Goal: Information Seeking & Learning: Learn about a topic

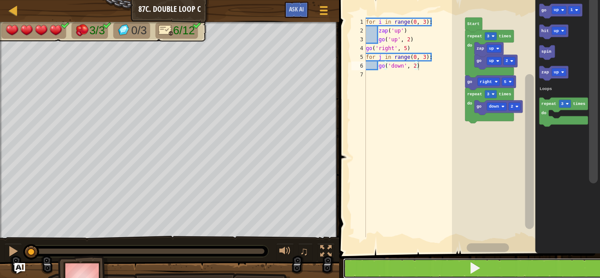
click at [360, 268] on button at bounding box center [475, 268] width 264 height 20
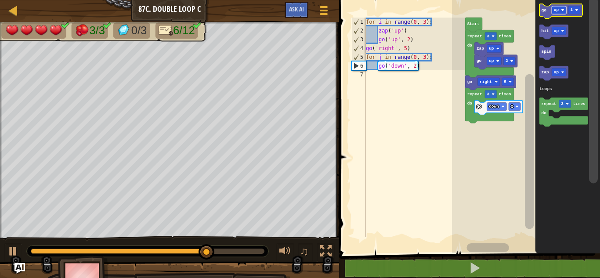
click at [555, 9] on text "up" at bounding box center [556, 9] width 5 height 5
click at [542, 8] on text "go" at bounding box center [544, 9] width 5 height 5
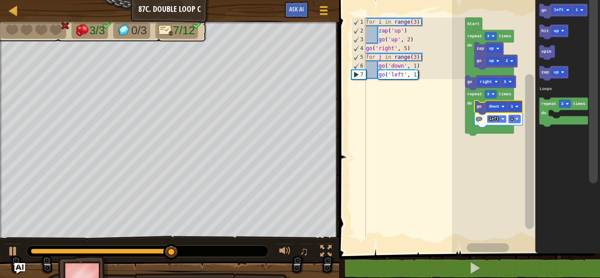
click at [502, 121] on rect "Blockly Workspace" at bounding box center [497, 119] width 20 height 8
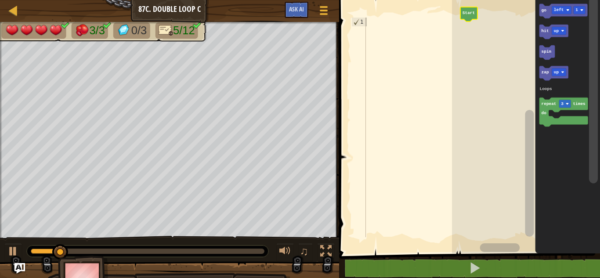
click at [545, 109] on icon "Blockly Workspace" at bounding box center [564, 112] width 49 height 29
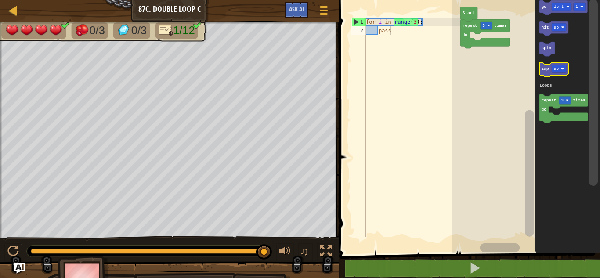
click at [543, 66] on text "zap" at bounding box center [545, 68] width 7 height 5
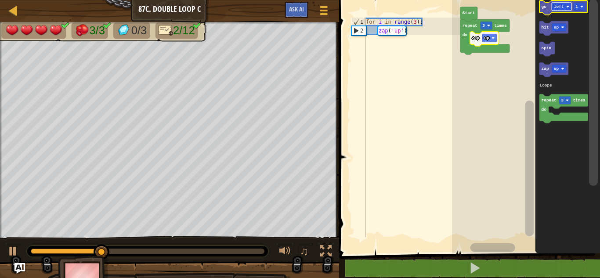
click at [563, 7] on text "left" at bounding box center [559, 6] width 10 height 5
click at [544, 6] on text "go" at bounding box center [544, 6] width 5 height 5
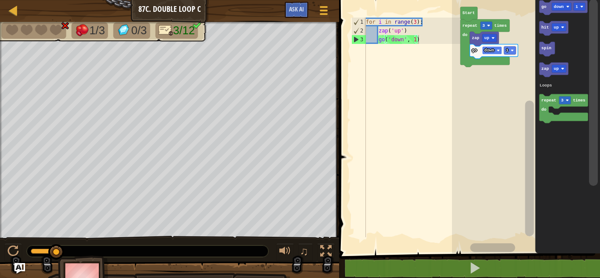
click at [492, 50] on text "down" at bounding box center [490, 50] width 10 height 5
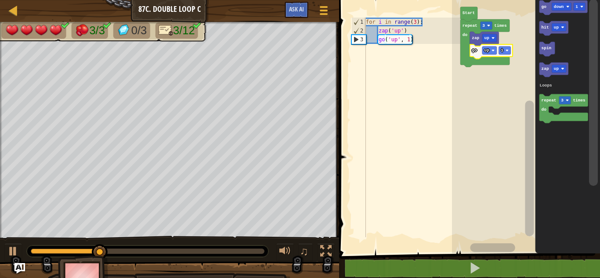
click at [501, 56] on icon "Blockly Workspace" at bounding box center [491, 51] width 43 height 15
click at [501, 52] on text "1" at bounding box center [502, 50] width 3 height 5
click at [498, 79] on rect "Blockly Workspace" at bounding box center [526, 125] width 148 height 258
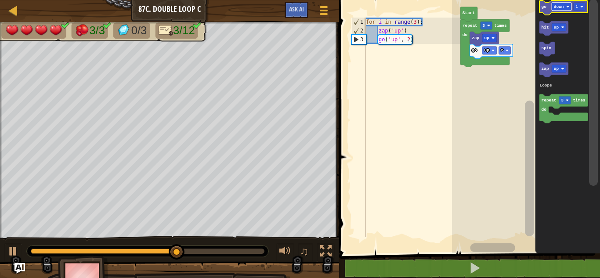
click at [555, 11] on rect "Blockly Workspace" at bounding box center [562, 7] width 20 height 8
click at [542, 2] on icon "Blockly Workspace" at bounding box center [564, 7] width 48 height 15
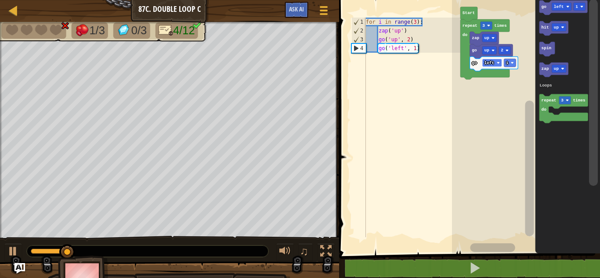
click at [483, 62] on rect "Blockly Workspace" at bounding box center [493, 63] width 20 height 8
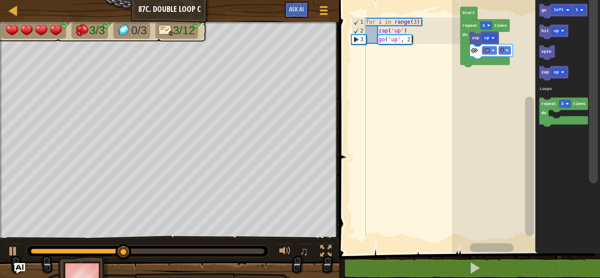
click at [528, 42] on div "Loops Start repeat 3 times do zap up go up 2 go left 1 hit up spin zap up repea…" at bounding box center [526, 125] width 148 height 258
click at [530, 71] on div "Loops Start repeat 3 times do zap up go up 2 go left 1 hit up spin zap up repea…" at bounding box center [526, 125] width 148 height 258
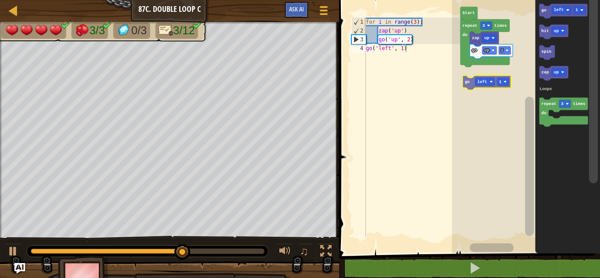
click at [469, 80] on div "Loops Start repeat 3 times do zap up go up 2 go left 1 hit up spin zap up repea…" at bounding box center [526, 125] width 148 height 258
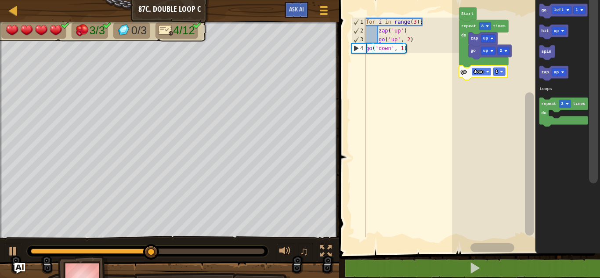
click at [486, 69] on rect "Blockly Workspace" at bounding box center [482, 72] width 20 height 8
click at [505, 71] on image "Blockly Workspace" at bounding box center [504, 71] width 3 height 3
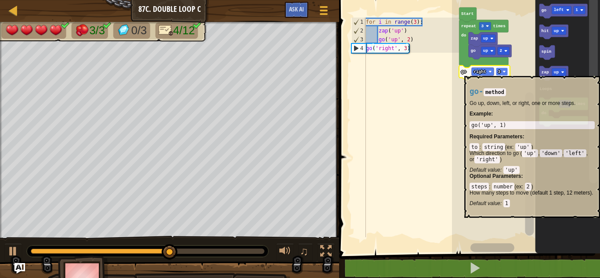
click at [501, 71] on text "3" at bounding box center [499, 71] width 3 height 5
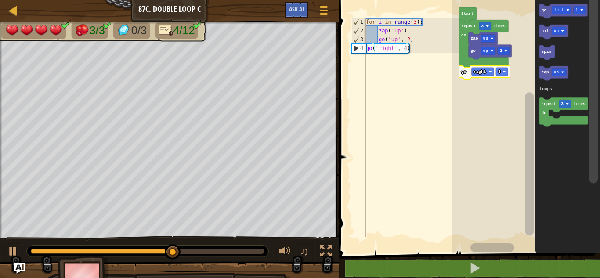
click at [501, 81] on rect "Blockly Workspace" at bounding box center [526, 125] width 148 height 258
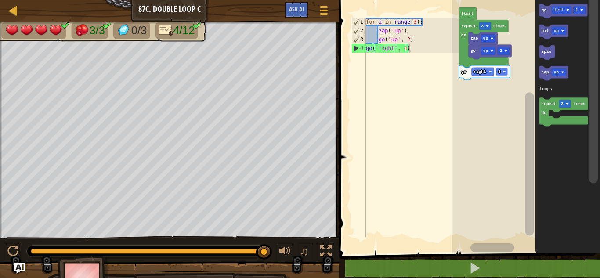
click at [504, 70] on rect "Blockly Workspace" at bounding box center [502, 72] width 12 height 8
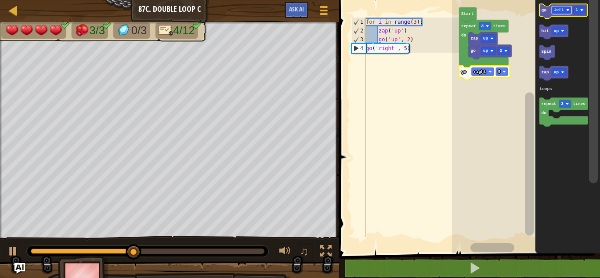
click at [557, 11] on text "left" at bounding box center [559, 9] width 10 height 5
click at [543, 11] on text "go" at bounding box center [544, 9] width 5 height 5
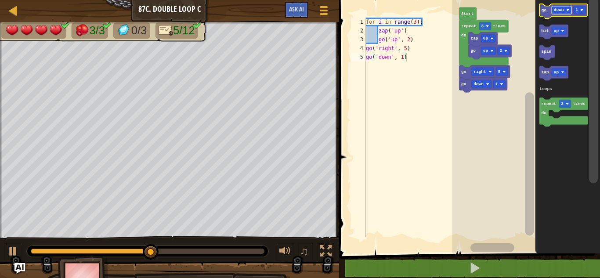
click at [563, 9] on text "down" at bounding box center [559, 9] width 10 height 5
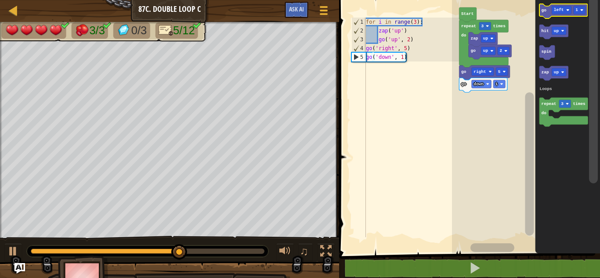
click at [546, 15] on icon "Blockly Workspace" at bounding box center [564, 11] width 48 height 15
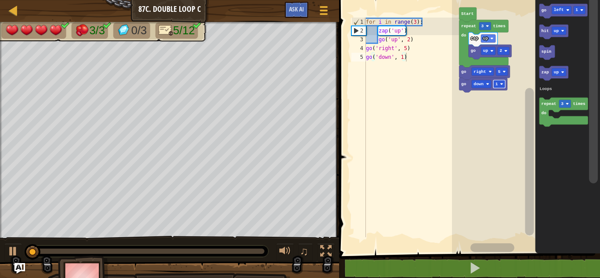
click at [505, 86] on rect "Blockly Workspace" at bounding box center [499, 84] width 12 height 8
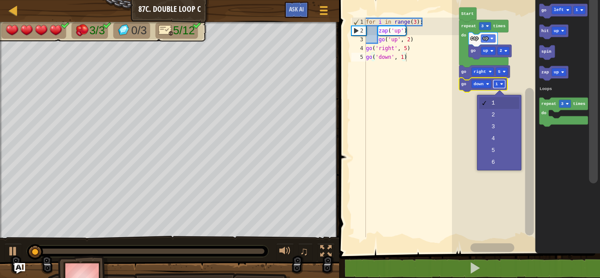
click at [505, 86] on rect "Blockly Workspace" at bounding box center [499, 84] width 12 height 8
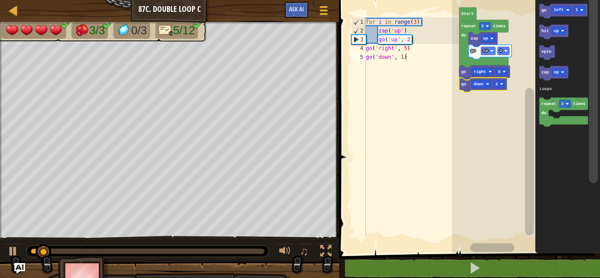
click at [493, 86] on icon "Blockly Workspace" at bounding box center [483, 85] width 48 height 15
click at [497, 86] on text "1" at bounding box center [497, 84] width 3 height 5
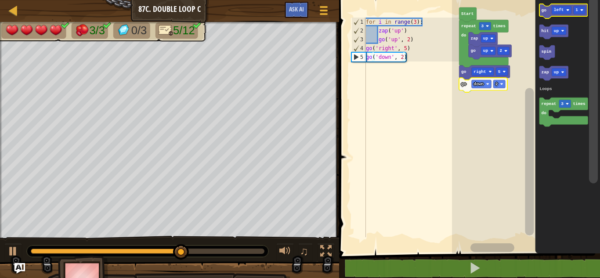
click at [544, 10] on text "go" at bounding box center [544, 9] width 5 height 5
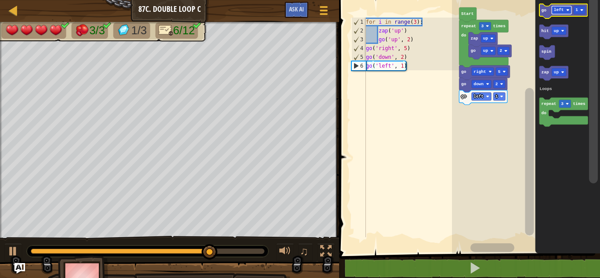
click at [568, 14] on rect "Blockly Workspace" at bounding box center [562, 10] width 20 height 8
click at [555, 9] on text "down" at bounding box center [559, 9] width 10 height 5
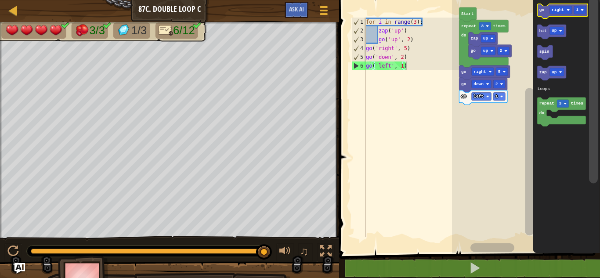
click at [542, 15] on icon "Blockly Workspace" at bounding box center [562, 11] width 51 height 15
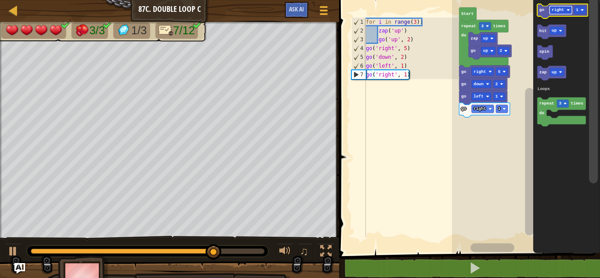
click at [563, 12] on text "right" at bounding box center [558, 9] width 12 height 5
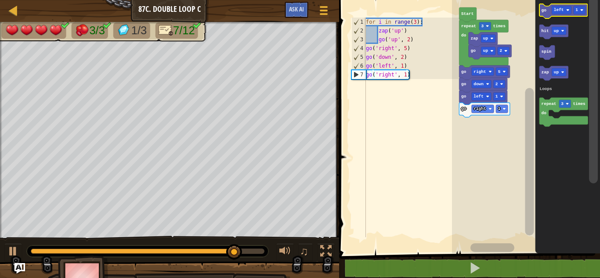
click at [560, 15] on icon "Blockly Workspace" at bounding box center [564, 11] width 48 height 15
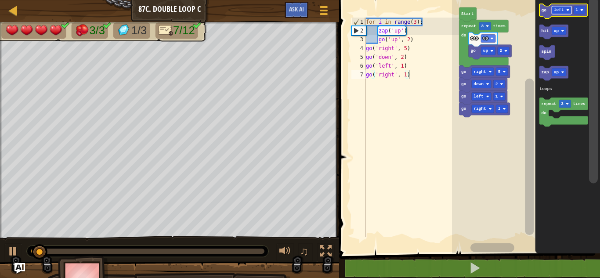
click at [553, 11] on rect "Blockly Workspace" at bounding box center [562, 10] width 20 height 8
click at [543, 17] on rect "Blockly Workspace" at bounding box center [564, 11] width 48 height 15
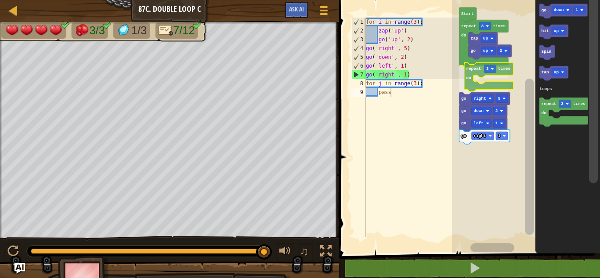
click at [478, 87] on div "Loops Start go up 2 zap up repeat 3 times do repeat 3 times do go right 5 go do…" at bounding box center [526, 125] width 148 height 258
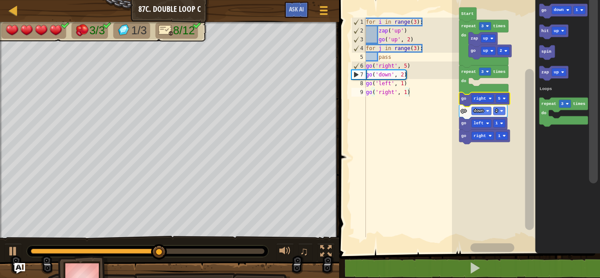
click at [3, 247] on div "♫" at bounding box center [169, 249] width 339 height 26
click at [7, 249] on button at bounding box center [13, 252] width 18 height 18
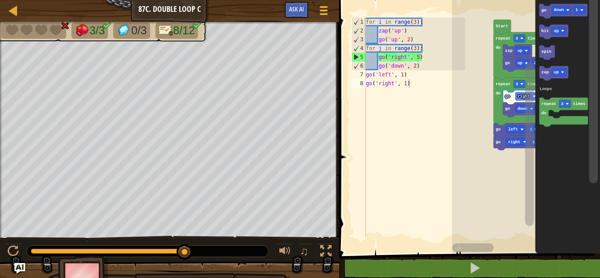
click at [530, 165] on rect "Blockly Workspace" at bounding box center [529, 144] width 9 height 164
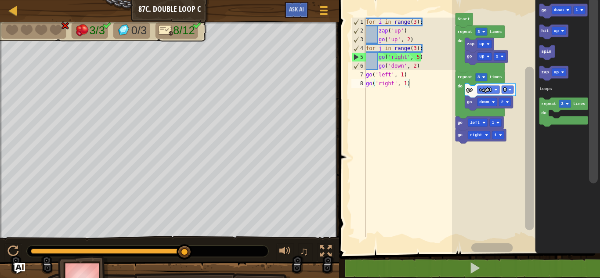
click at [460, 148] on rect "Blockly Workspace" at bounding box center [526, 125] width 148 height 258
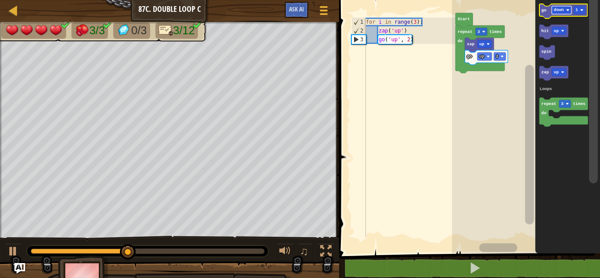
click at [556, 7] on text "down" at bounding box center [559, 9] width 10 height 5
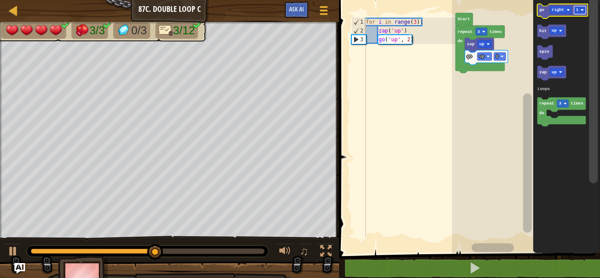
click at [583, 13] on rect "Blockly Workspace" at bounding box center [580, 10] width 12 height 8
click at [539, 11] on icon "Blockly Workspace" at bounding box center [562, 11] width 51 height 15
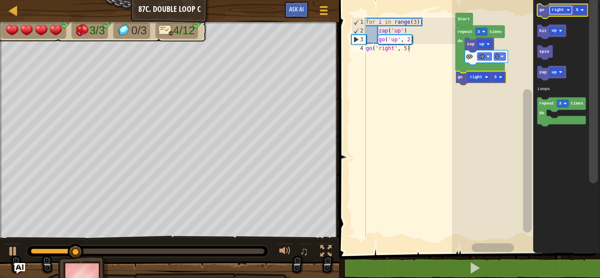
click at [558, 11] on text "right" at bounding box center [558, 9] width 12 height 5
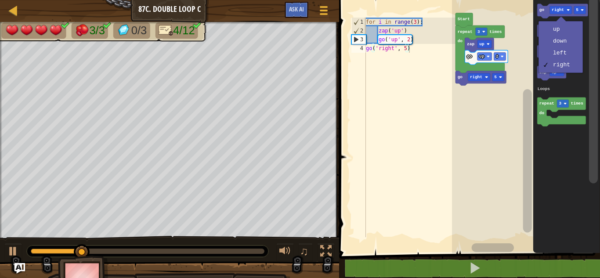
click at [494, 116] on rect "Blockly Workspace" at bounding box center [526, 125] width 148 height 258
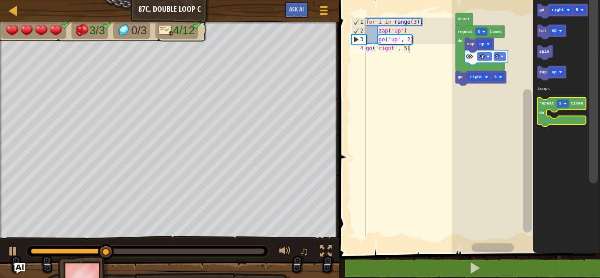
click at [543, 123] on icon "Blockly Workspace" at bounding box center [561, 112] width 49 height 29
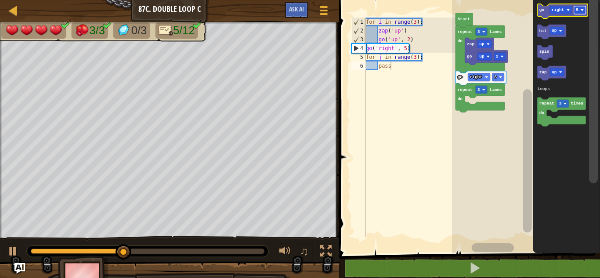
click at [586, 9] on rect "Blockly Workspace" at bounding box center [580, 10] width 12 height 8
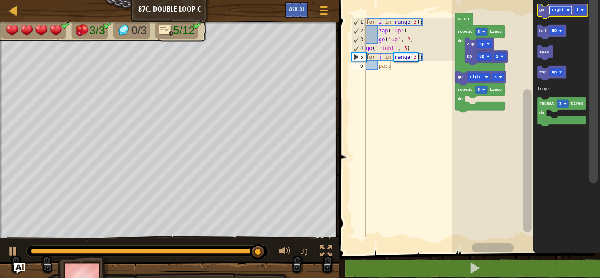
click at [560, 12] on text "right" at bounding box center [558, 9] width 12 height 5
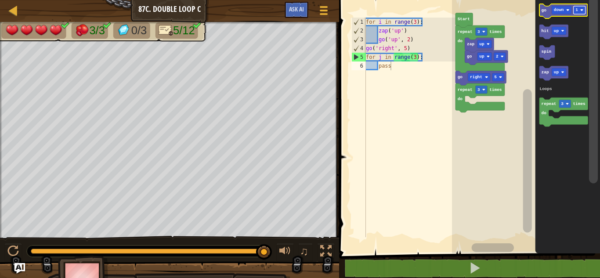
click at [581, 8] on rect "Blockly Workspace" at bounding box center [580, 10] width 12 height 8
click at [540, 13] on icon "Blockly Workspace" at bounding box center [564, 11] width 48 height 15
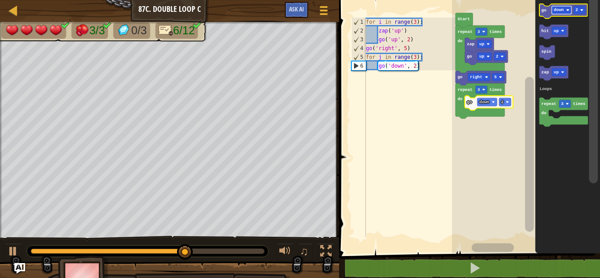
click at [557, 10] on text "down" at bounding box center [559, 9] width 10 height 5
click at [579, 7] on rect "Blockly Workspace" at bounding box center [580, 10] width 12 height 8
click at [544, 10] on text "go" at bounding box center [544, 9] width 5 height 5
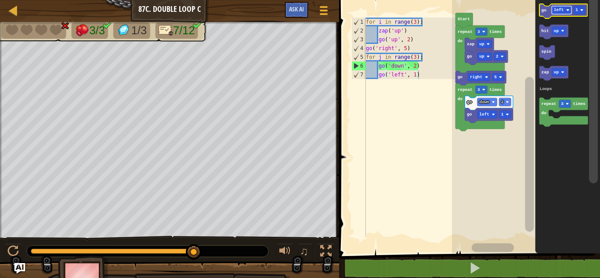
click at [564, 13] on rect "Blockly Workspace" at bounding box center [562, 10] width 20 height 8
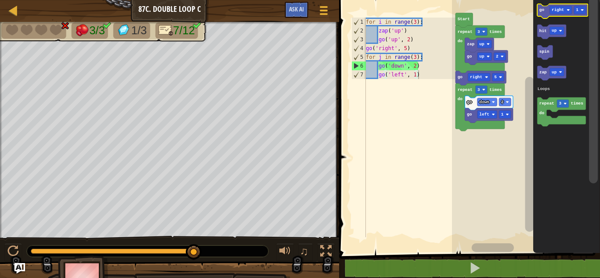
click at [545, 10] on icon "Blockly Workspace" at bounding box center [562, 11] width 51 height 15
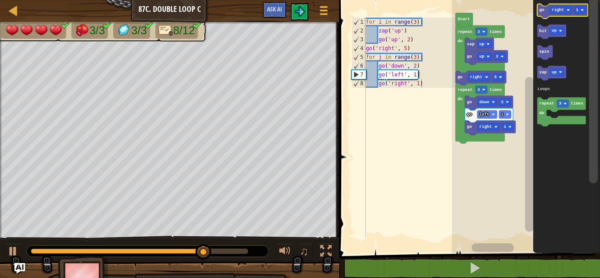
click at [301, 23] on div at bounding box center [169, 23] width 339 height 2
click at [301, 13] on img at bounding box center [299, 11] width 11 height 11
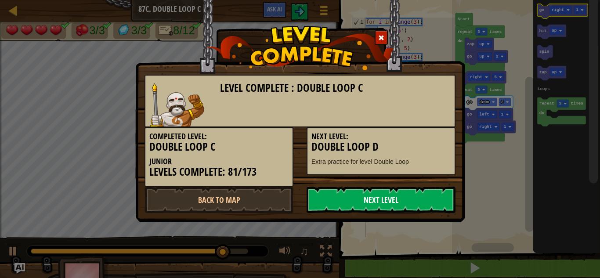
click at [441, 198] on link "Next Level" at bounding box center [381, 200] width 149 height 26
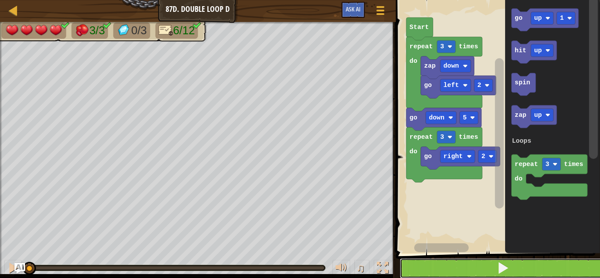
click at [490, 270] on button at bounding box center [503, 268] width 207 height 20
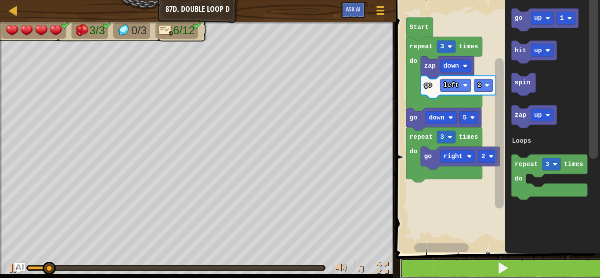
click at [490, 270] on button at bounding box center [503, 268] width 207 height 20
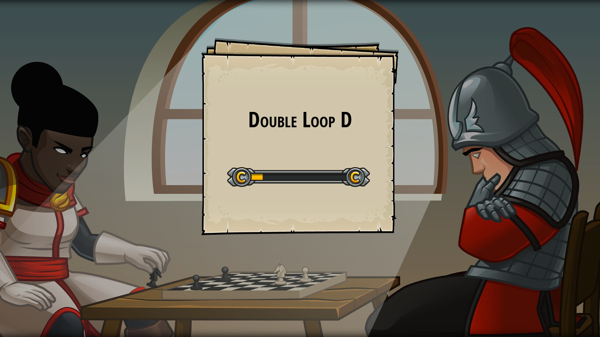
click at [484, 240] on div "Double Loop D Goals Start Level Error loading from server. Try refreshing the p…" at bounding box center [300, 168] width 600 height 337
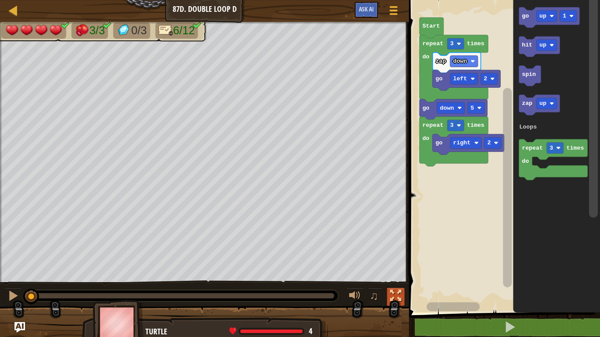
click at [397, 278] on div at bounding box center [395, 295] width 11 height 11
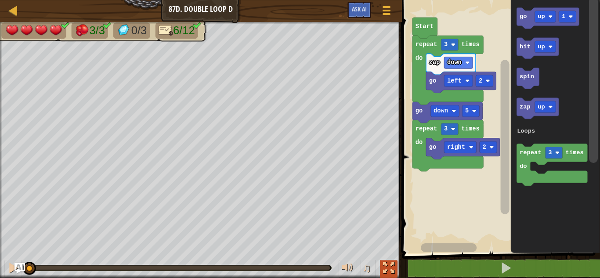
click at [397, 264] on button at bounding box center [389, 269] width 18 height 18
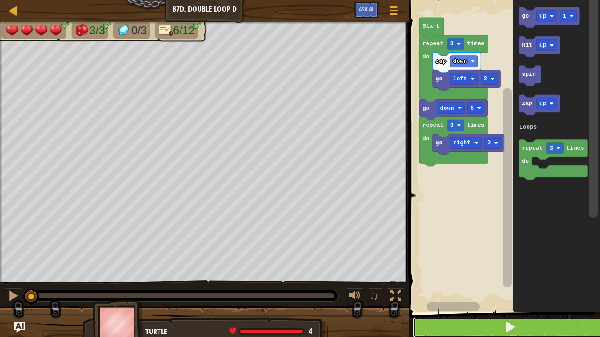
click at [458, 278] on button at bounding box center [510, 328] width 194 height 20
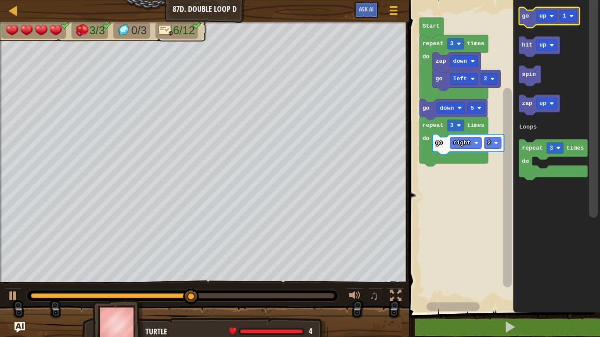
click at [520, 8] on icon "Blockly Workspace" at bounding box center [549, 17] width 61 height 21
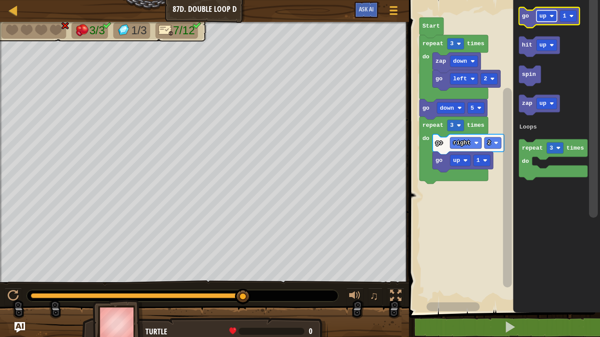
click at [550, 17] on rect "Blockly Workspace" at bounding box center [547, 16] width 21 height 11
click at [526, 14] on text "go" at bounding box center [525, 16] width 7 height 7
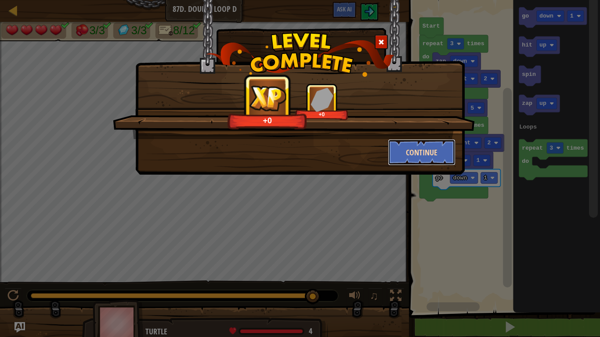
click at [435, 151] on button "Continue" at bounding box center [422, 152] width 68 height 26
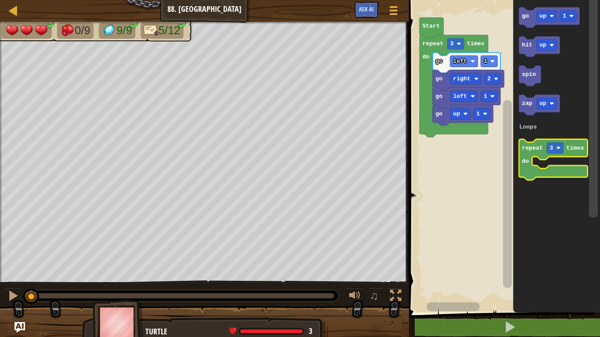
click at [523, 145] on text "repeat" at bounding box center [532, 148] width 21 height 7
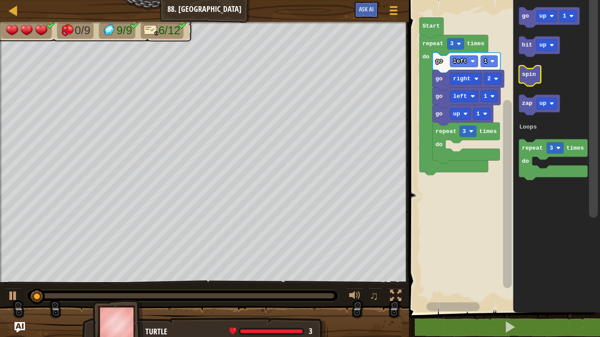
click at [528, 82] on icon "Blockly Workspace" at bounding box center [530, 75] width 22 height 21
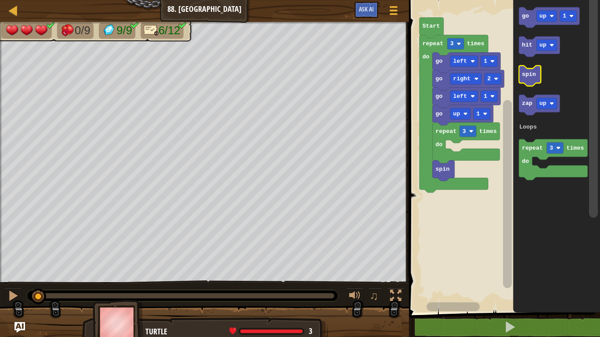
click at [528, 82] on icon "Blockly Workspace" at bounding box center [530, 75] width 22 height 21
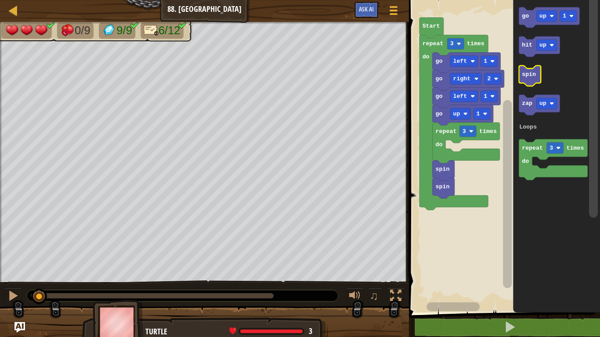
click at [528, 82] on icon "Blockly Workspace" at bounding box center [530, 75] width 22 height 21
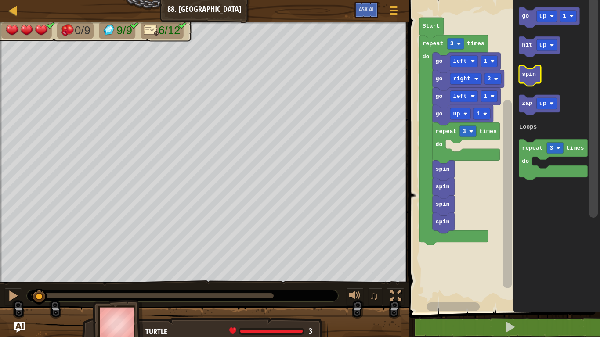
click at [528, 82] on icon "Blockly Workspace" at bounding box center [530, 75] width 22 height 21
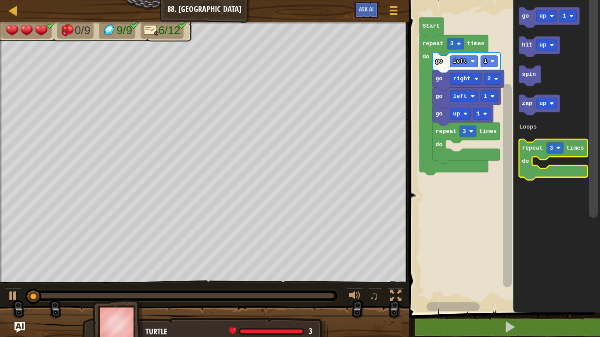
click at [545, 153] on icon "Blockly Workspace" at bounding box center [553, 159] width 69 height 41
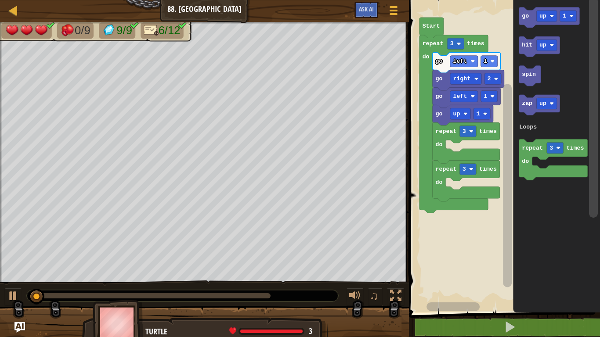
click at [561, 191] on div "Loops go up 1 repeat 3 times do repeat 3 times do go left 1 go right 2 go left …" at bounding box center [503, 154] width 194 height 317
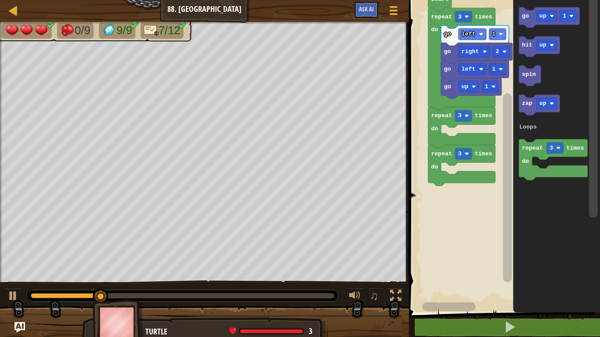
click at [443, 171] on rect "Blockly Workspace" at bounding box center [503, 154] width 194 height 317
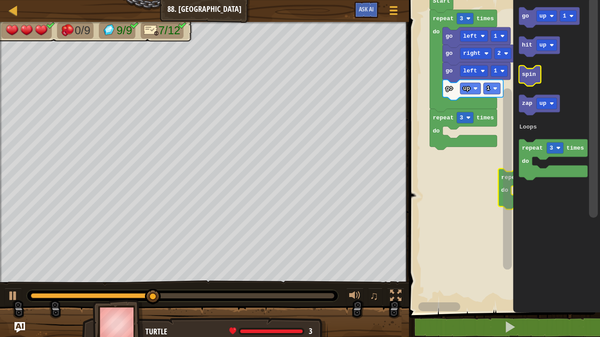
click at [527, 73] on text "spin" at bounding box center [529, 74] width 14 height 7
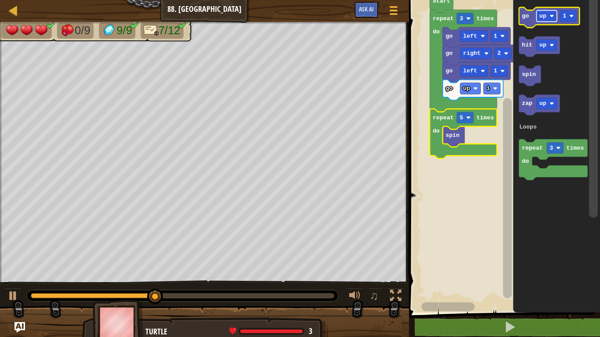
click at [546, 16] on text "up" at bounding box center [543, 16] width 7 height 7
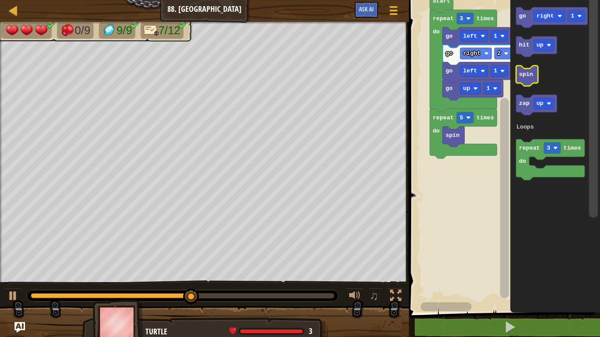
click at [522, 15] on text "go" at bounding box center [522, 16] width 7 height 7
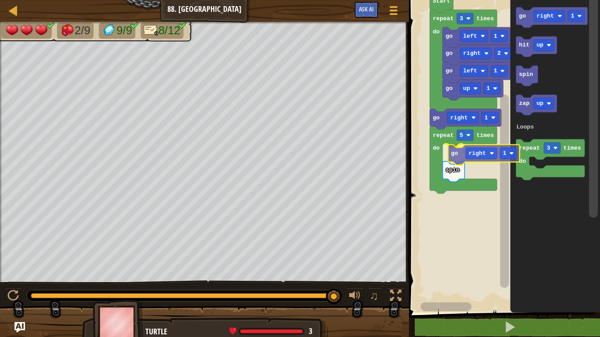
click at [462, 160] on div "Loops Start go left 1 go up 1 go right 2 go left 1 repeat 3 times do go right 1…" at bounding box center [503, 154] width 194 height 317
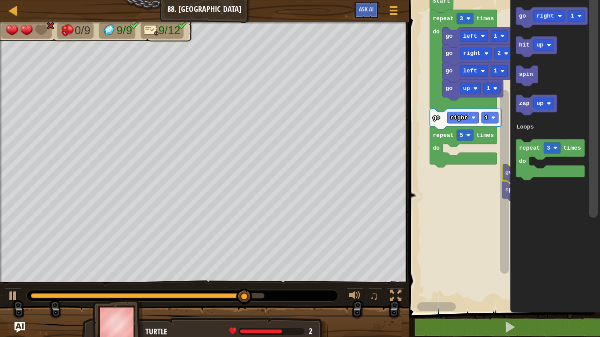
click at [504, 170] on rect "Blockly Workspace" at bounding box center [505, 182] width 9 height 184
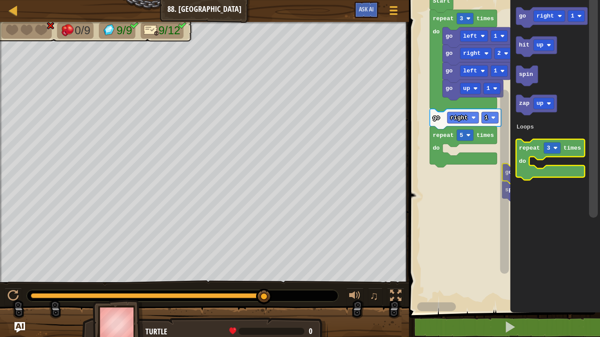
click at [567, 166] on div "Loops go up 1 go left 1 go right 2 go left 1 repeat 5 times do go right 1 repea…" at bounding box center [503, 154] width 194 height 317
click at [494, 185] on rect "Blockly Workspace" at bounding box center [503, 154] width 194 height 317
click at [479, 183] on rect "Blockly Workspace" at bounding box center [503, 154] width 194 height 317
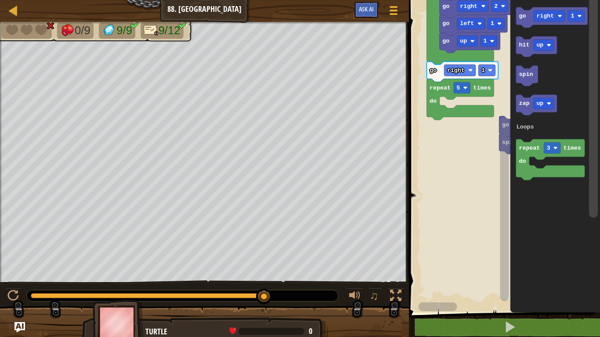
click at [491, 203] on div "Loops go up 1 go left 1 go right 2 go left 1 repeat 5 times do go right 1 repea…" at bounding box center [503, 154] width 194 height 317
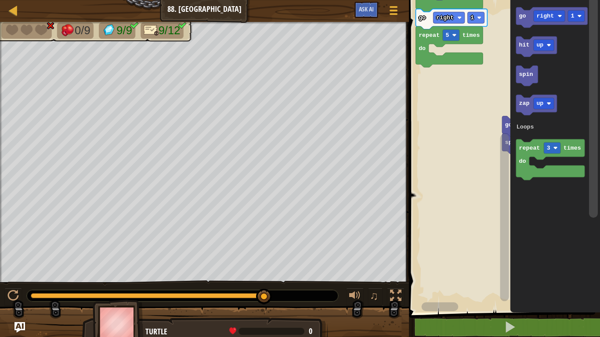
click at [507, 246] on g "Blockly Workspace" at bounding box center [504, 149] width 11 height 306
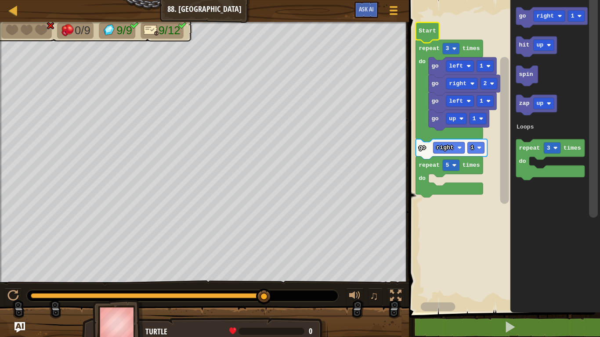
click at [526, 79] on icon "Blockly Workspace" at bounding box center [527, 75] width 22 height 21
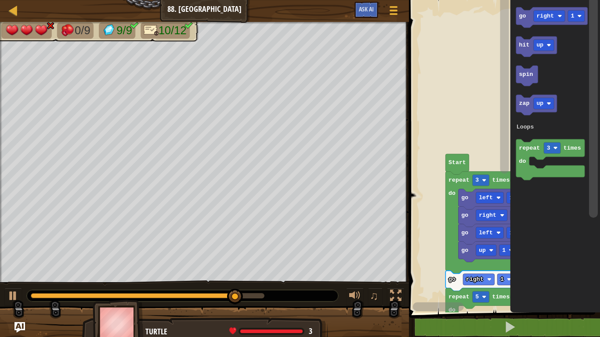
click at [450, 198] on icon "Blockly Workspace" at bounding box center [479, 223] width 67 height 102
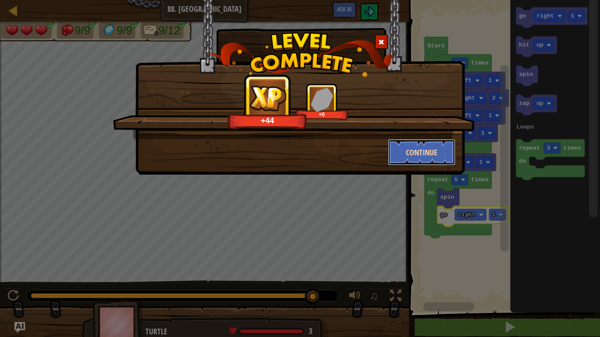
click at [407, 144] on button "Continue" at bounding box center [422, 152] width 68 height 26
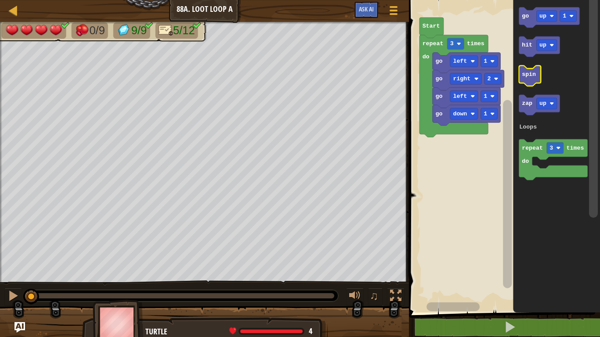
click at [538, 78] on icon "Blockly Workspace" at bounding box center [530, 75] width 22 height 21
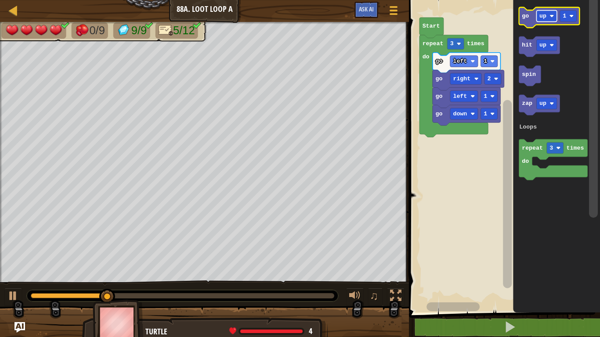
click at [550, 17] on image "Blockly Workspace" at bounding box center [552, 16] width 4 height 4
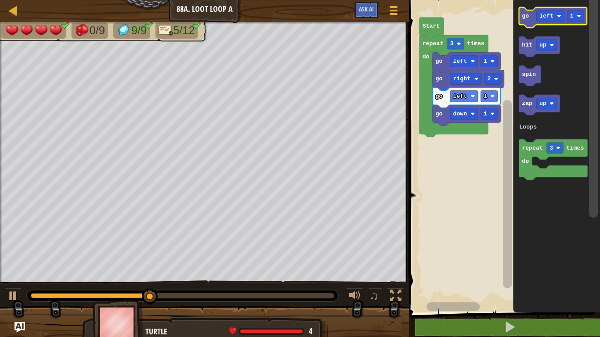
click at [521, 14] on icon "Blockly Workspace" at bounding box center [553, 17] width 68 height 21
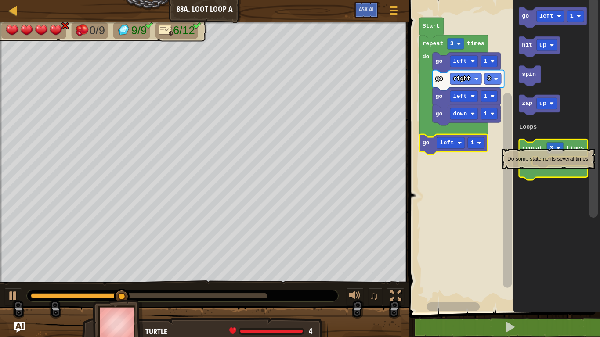
click at [528, 145] on text "repeat" at bounding box center [532, 148] width 21 height 7
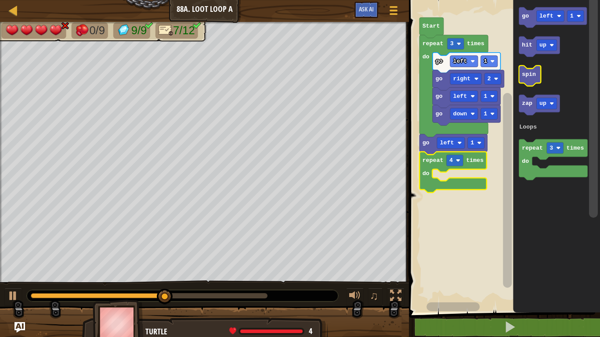
click at [539, 68] on icon "Blockly Workspace" at bounding box center [530, 75] width 22 height 21
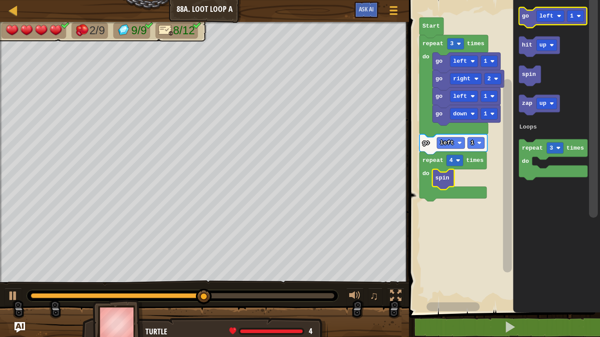
click at [528, 18] on text "go" at bounding box center [525, 16] width 7 height 7
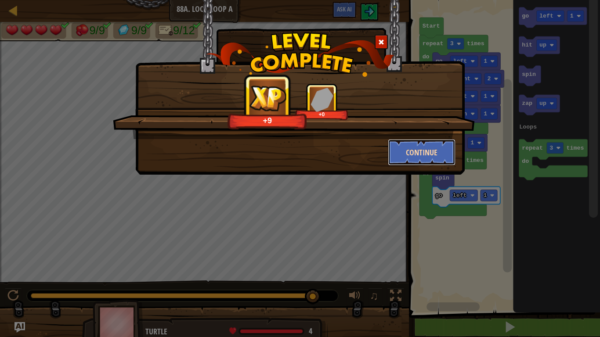
click at [395, 144] on button "Continue" at bounding box center [422, 152] width 68 height 26
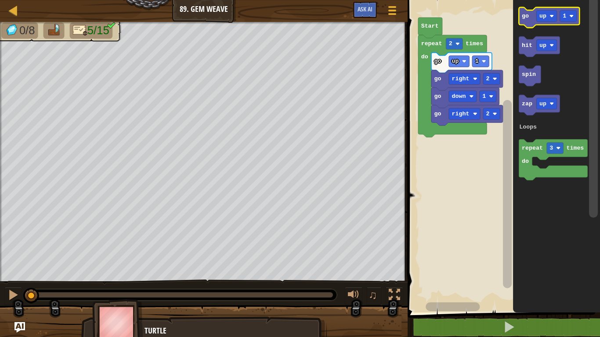
click at [530, 17] on icon "Blockly Workspace" at bounding box center [549, 17] width 61 height 21
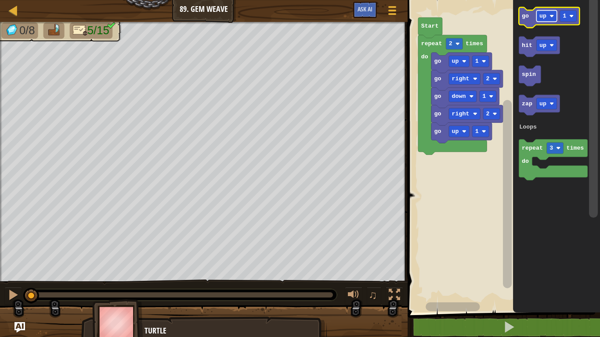
click at [546, 21] on rect "Blockly Workspace" at bounding box center [547, 16] width 21 height 11
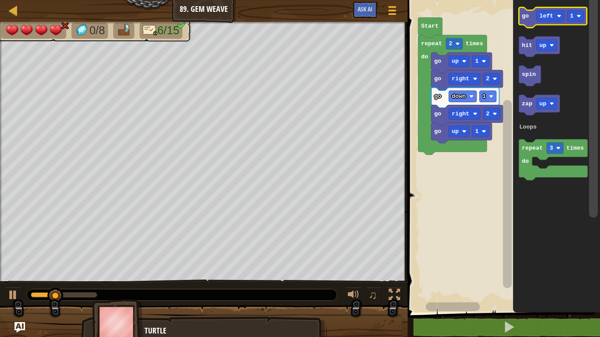
click at [533, 23] on icon "Blockly Workspace" at bounding box center [553, 17] width 68 height 21
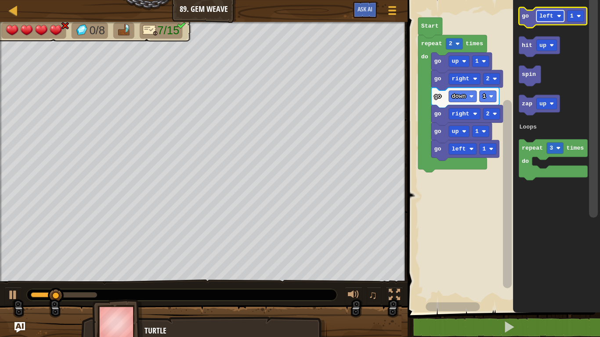
click at [555, 11] on rect "Blockly Workspace" at bounding box center [551, 16] width 28 height 11
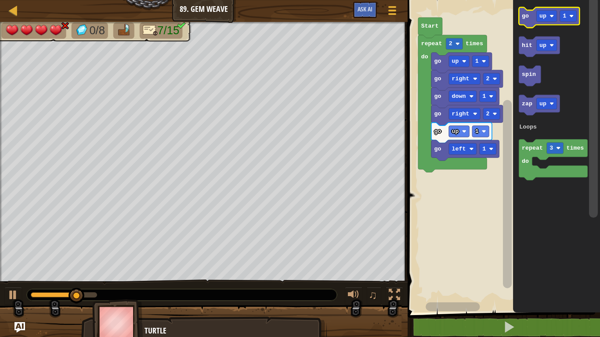
click at [524, 20] on icon "Blockly Workspace" at bounding box center [549, 17] width 61 height 21
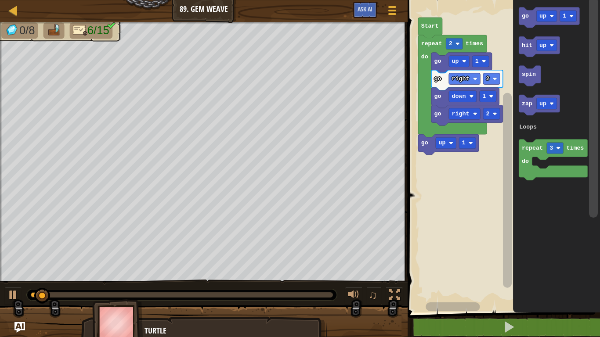
click at [464, 143] on text "1" at bounding box center [464, 143] width 4 height 7
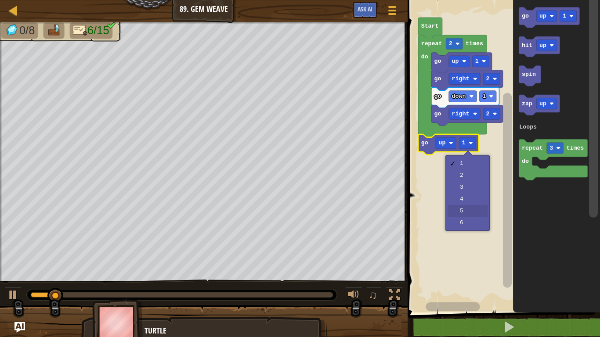
click at [470, 214] on rect "Blockly Workspace" at bounding box center [502, 154] width 195 height 317
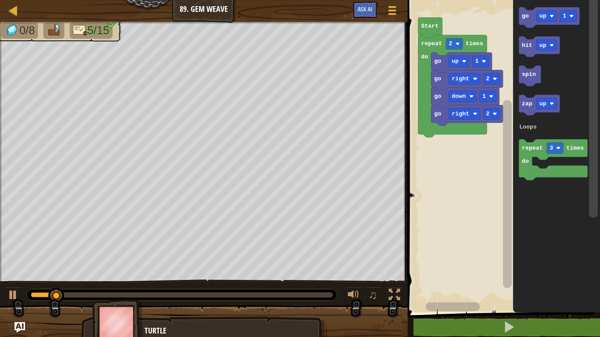
click at [549, 18] on rect "Blockly Workspace" at bounding box center [547, 16] width 21 height 11
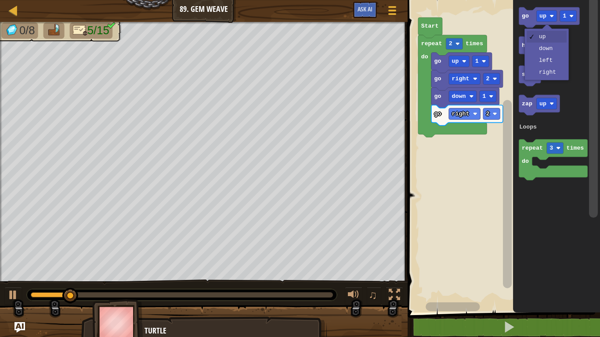
click at [548, 67] on icon "Blockly Workspace" at bounding box center [557, 154] width 87 height 317
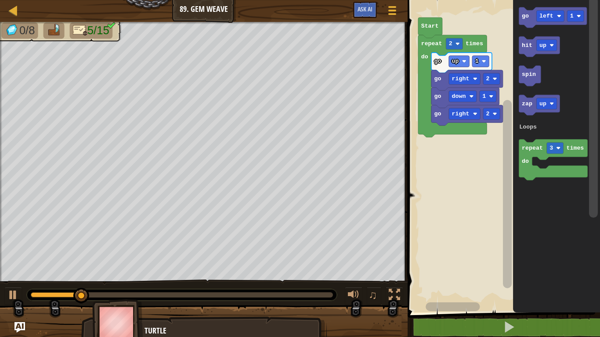
click at [0, 0] on div at bounding box center [0, 0] width 0 height 0
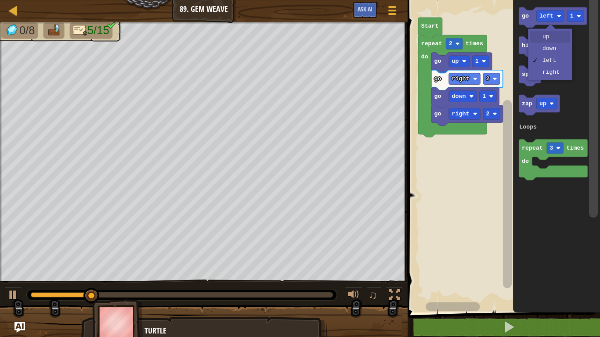
click at [561, 40] on icon "Blockly Workspace" at bounding box center [557, 154] width 87 height 317
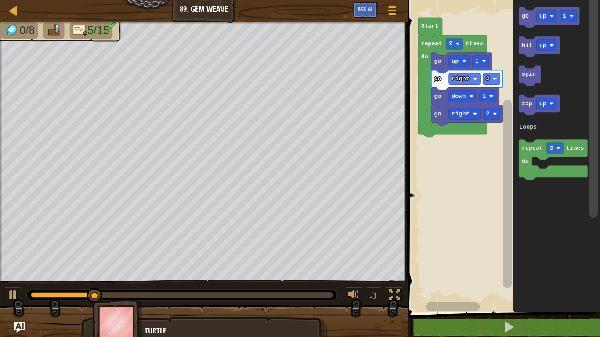
click at [529, 22] on icon "Blockly Workspace" at bounding box center [549, 17] width 61 height 21
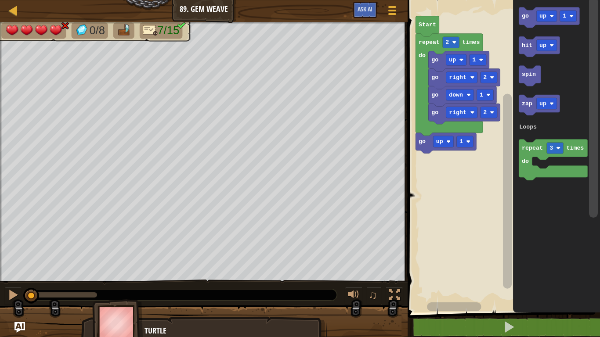
click at [467, 141] on image "Blockly Workspace" at bounding box center [468, 142] width 4 height 4
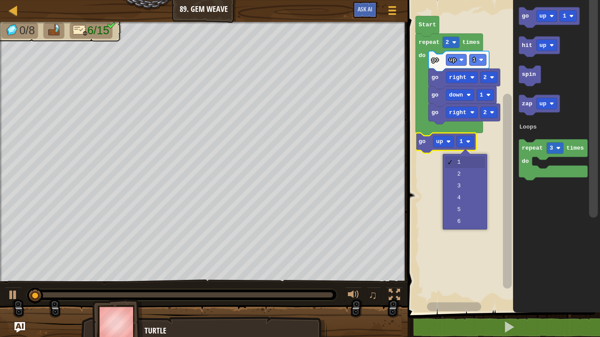
click at [468, 213] on rect "Blockly Workspace" at bounding box center [502, 154] width 195 height 317
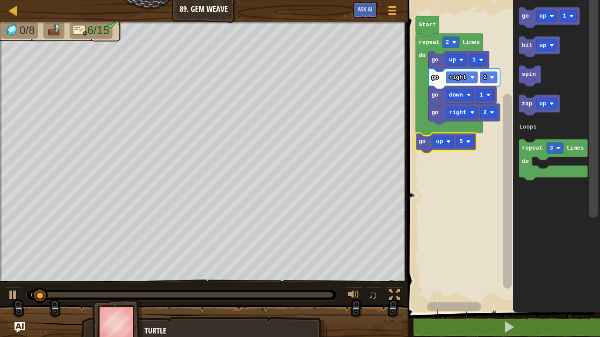
click at [551, 18] on image "Blockly Workspace" at bounding box center [552, 16] width 4 height 4
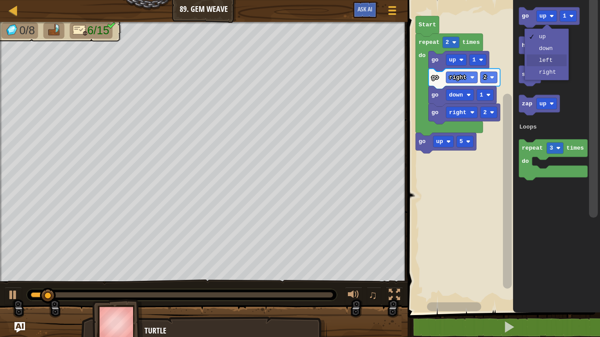
click at [556, 63] on icon "Blockly Workspace" at bounding box center [557, 154] width 87 height 317
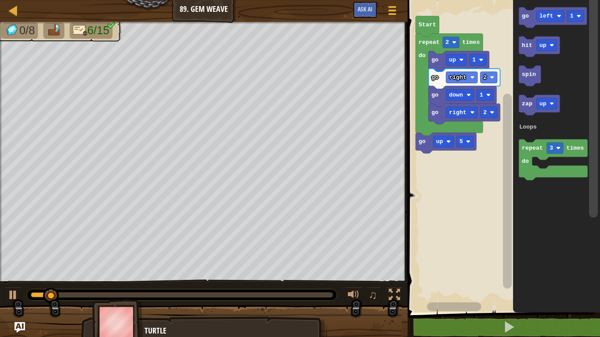
click at [529, 22] on icon "Blockly Workspace" at bounding box center [553, 17] width 68 height 21
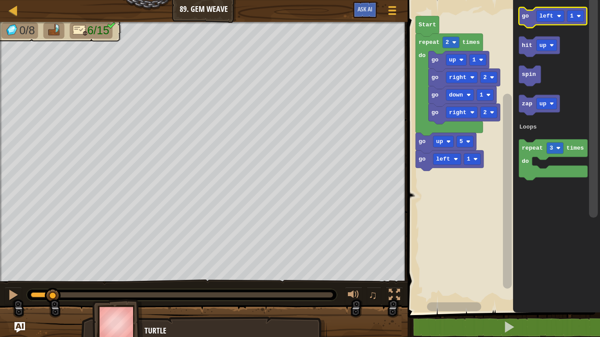
click at [557, 18] on rect "Blockly Workspace" at bounding box center [551, 16] width 28 height 11
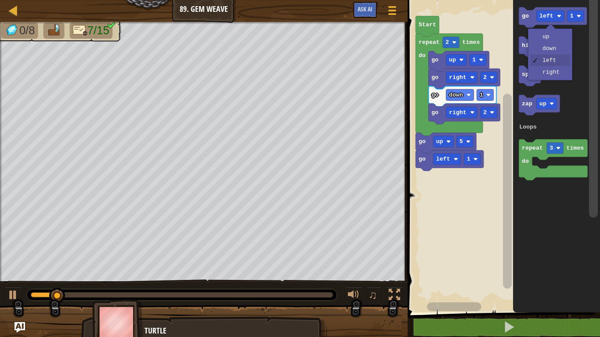
click at [548, 39] on icon "Blockly Workspace" at bounding box center [539, 46] width 41 height 21
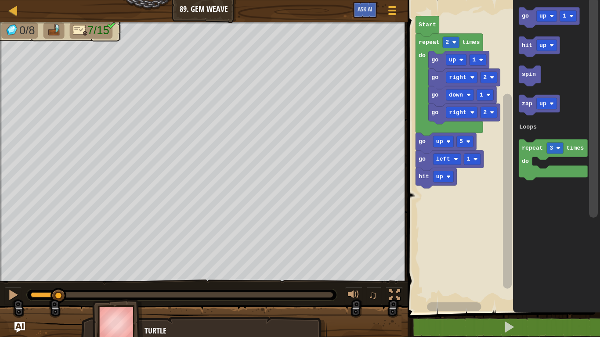
click at [525, 20] on icon "Blockly Workspace" at bounding box center [549, 17] width 61 height 21
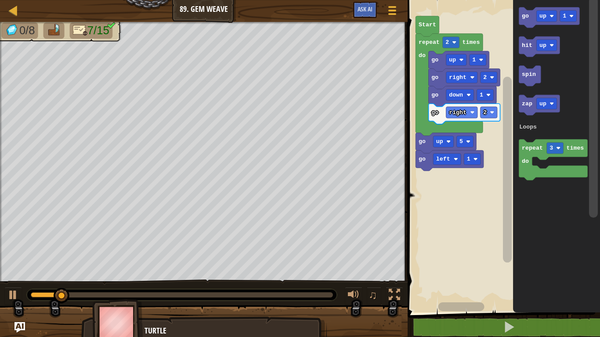
click at [527, 17] on text "go" at bounding box center [525, 16] width 7 height 7
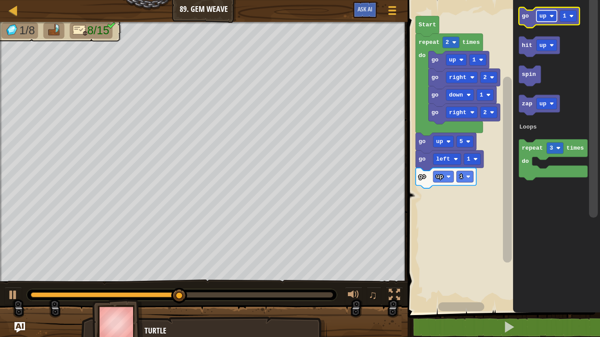
click at [546, 18] on text "up" at bounding box center [543, 16] width 7 height 7
click at [522, 20] on icon "Blockly Workspace" at bounding box center [553, 17] width 68 height 21
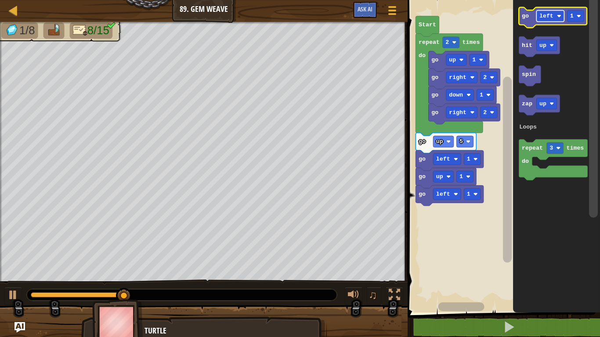
click at [541, 18] on text "left" at bounding box center [547, 16] width 14 height 7
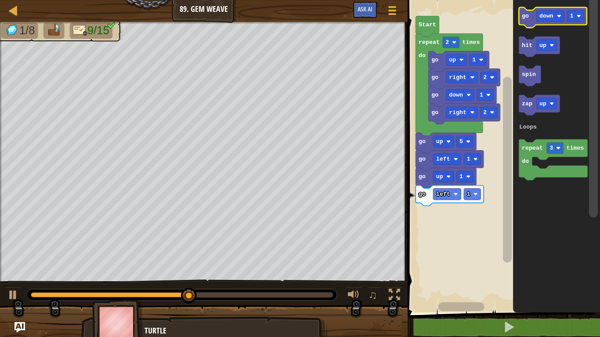
click at [527, 11] on icon "Blockly Workspace" at bounding box center [553, 17] width 68 height 21
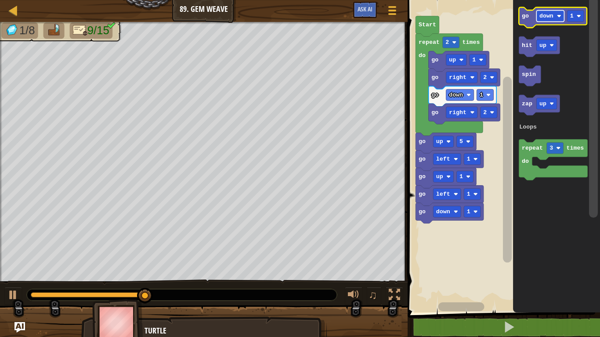
click at [541, 22] on rect "Blockly Workspace" at bounding box center [551, 16] width 28 height 11
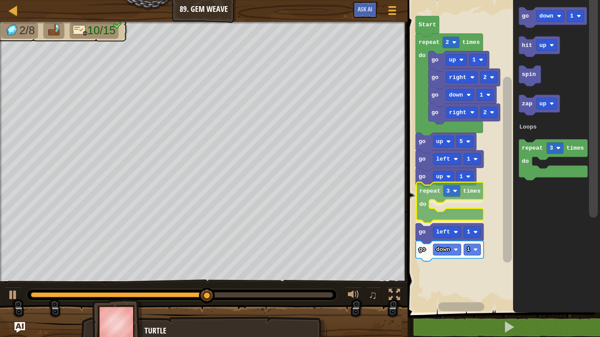
click at [425, 193] on div "Loops Start go down 1 go right 2 go right 2 go up 1 repeat 2 times do go up 5 g…" at bounding box center [502, 154] width 195 height 317
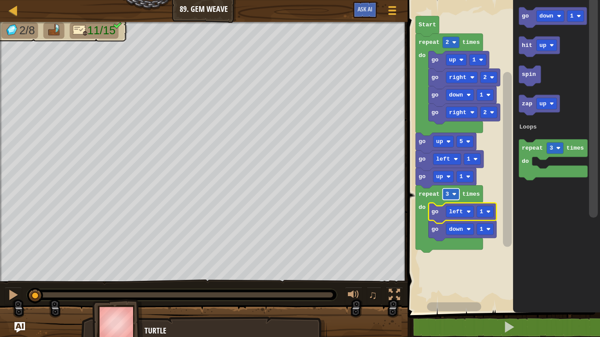
click at [448, 196] on text "3" at bounding box center [448, 194] width 4 height 7
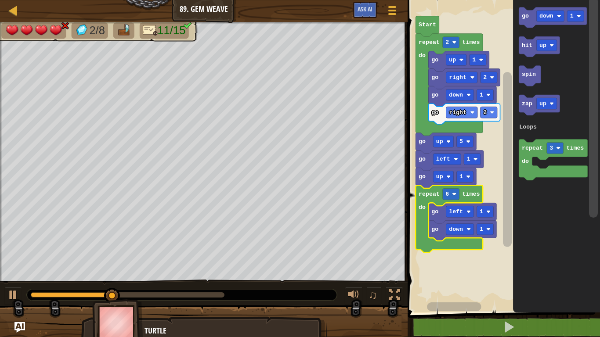
click at [448, 272] on rect "Blockly Workspace" at bounding box center [502, 154] width 195 height 317
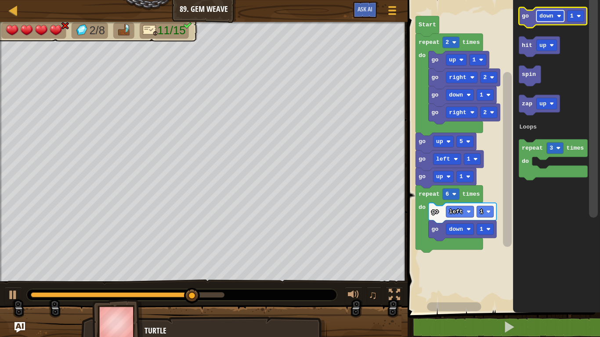
click at [557, 12] on rect "Blockly Workspace" at bounding box center [551, 16] width 28 height 11
click at [531, 21] on icon "Blockly Workspace" at bounding box center [549, 17] width 61 height 21
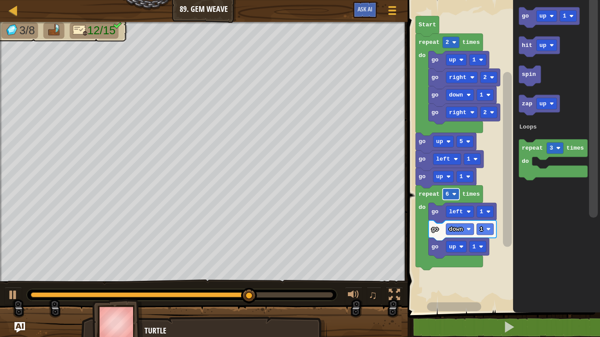
click at [452, 192] on rect "Blockly Workspace" at bounding box center [451, 194] width 17 height 11
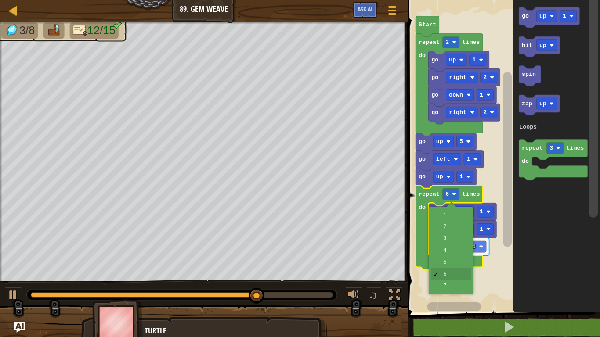
click at [573, 257] on icon "Blockly Workspace" at bounding box center [557, 154] width 87 height 317
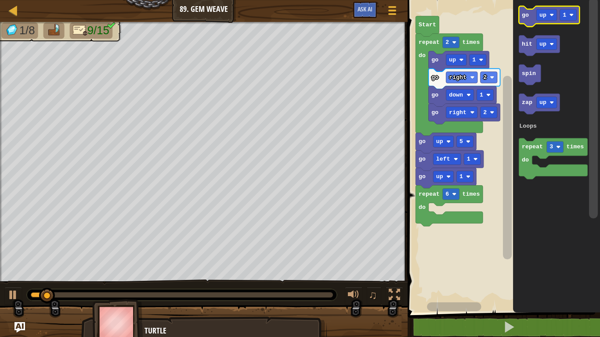
click at [531, 14] on icon "Blockly Workspace" at bounding box center [549, 16] width 61 height 21
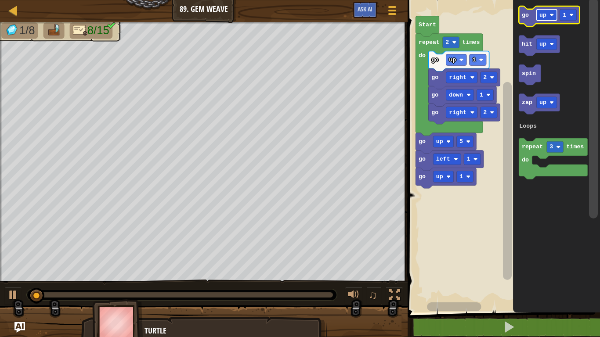
click at [544, 19] on rect "Blockly Workspace" at bounding box center [547, 14] width 21 height 11
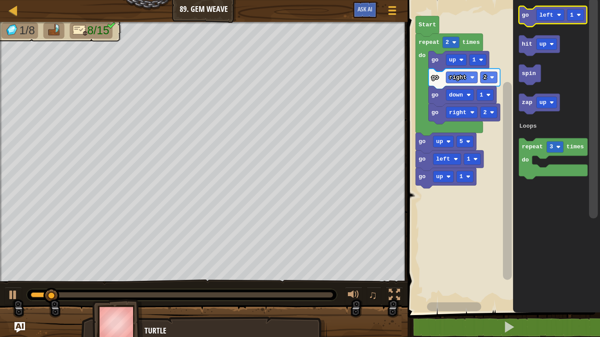
click at [526, 13] on text "go" at bounding box center [525, 15] width 7 height 7
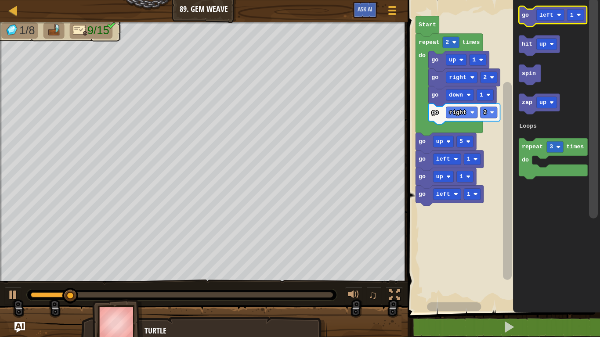
click at [557, 22] on icon "Blockly Workspace" at bounding box center [553, 16] width 68 height 21
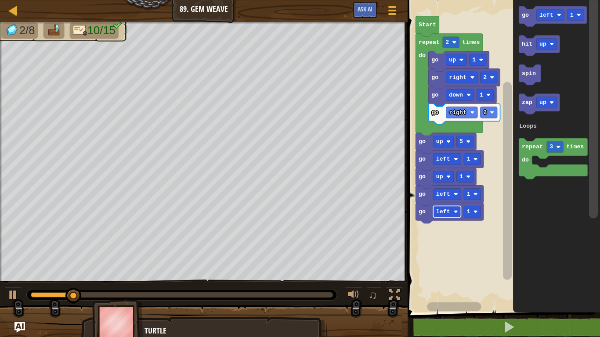
click at [456, 214] on image "Blockly Workspace" at bounding box center [456, 212] width 4 height 4
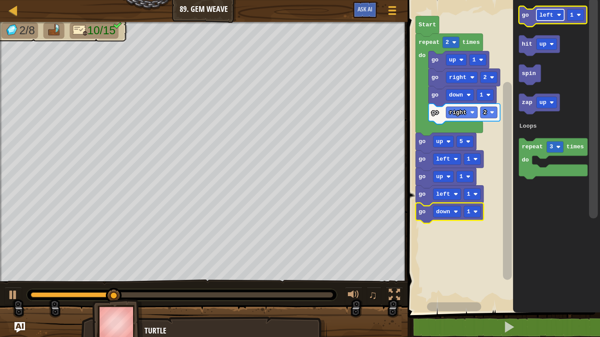
click at [546, 13] on text "left" at bounding box center [547, 15] width 14 height 7
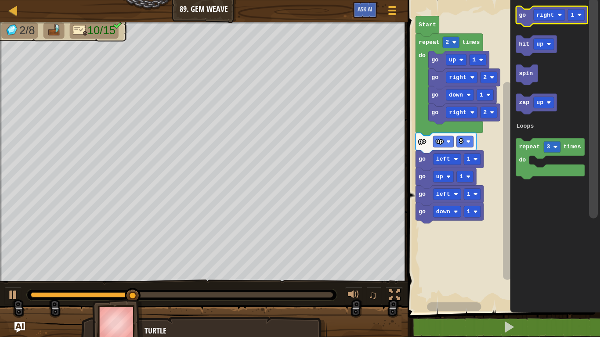
click at [521, 26] on rect "Blockly Workspace" at bounding box center [552, 16] width 72 height 21
click at [520, 20] on icon "Blockly Workspace" at bounding box center [552, 16] width 72 height 21
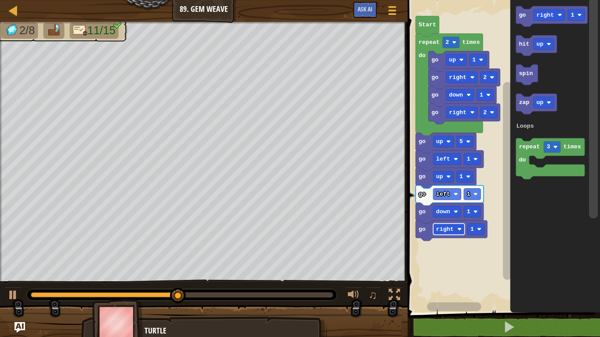
click at [456, 228] on rect "Blockly Workspace" at bounding box center [449, 229] width 31 height 11
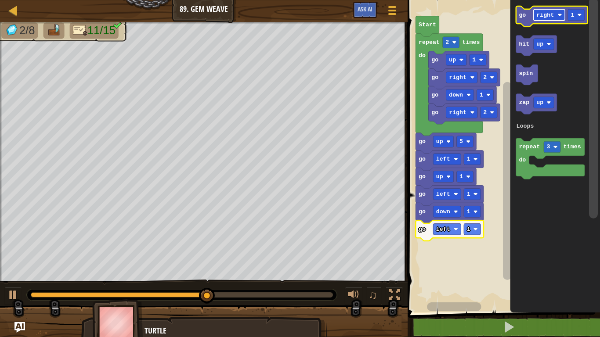
click at [558, 13] on rect "Blockly Workspace" at bounding box center [549, 14] width 31 height 11
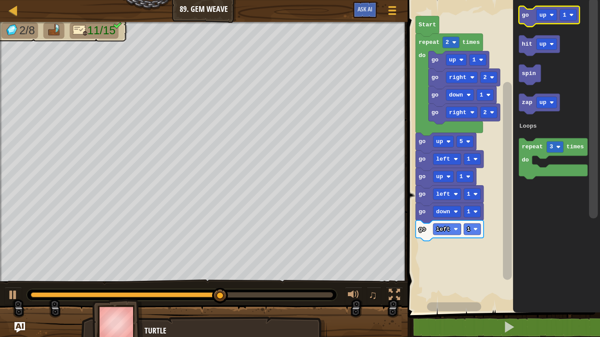
click at [533, 13] on icon "Blockly Workspace" at bounding box center [549, 16] width 61 height 21
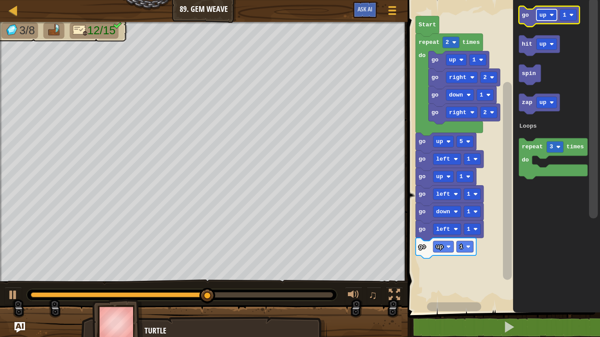
click at [544, 15] on text "up" at bounding box center [543, 15] width 7 height 7
click at [530, 25] on icon "Blockly Workspace" at bounding box center [553, 16] width 68 height 21
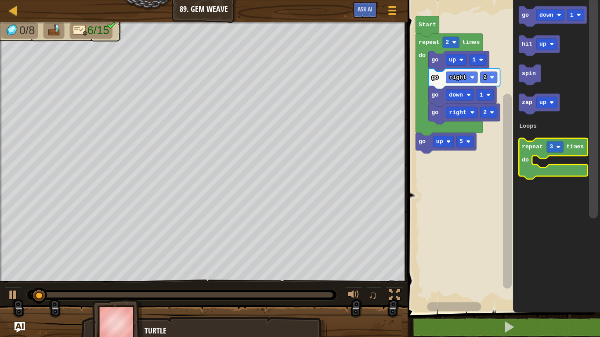
click at [533, 150] on text "repeat" at bounding box center [532, 147] width 21 height 7
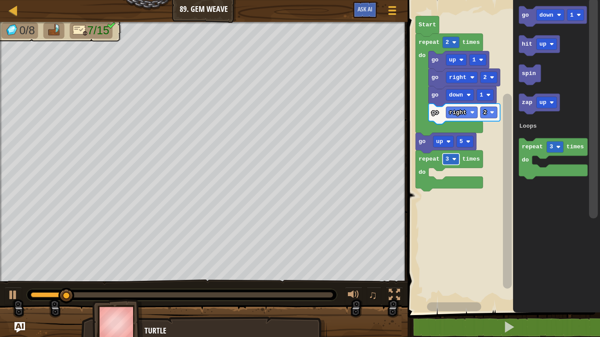
click at [446, 165] on rect "Blockly Workspace" at bounding box center [451, 159] width 17 height 11
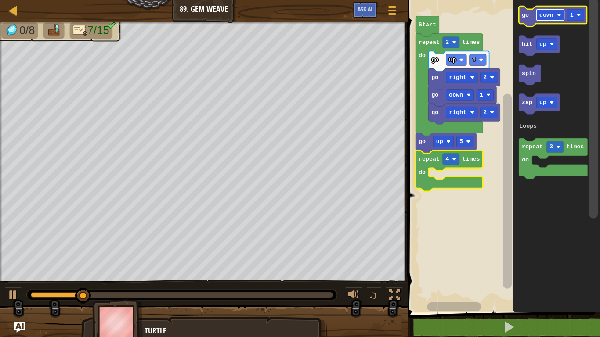
click at [558, 17] on image "Blockly Workspace" at bounding box center [559, 15] width 4 height 4
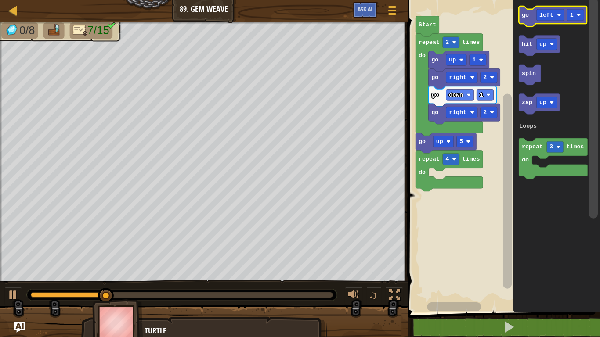
click at [527, 17] on text "go" at bounding box center [525, 15] width 7 height 7
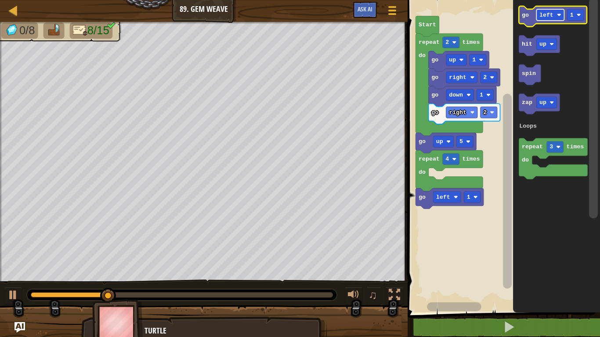
click at [554, 12] on rect "Blockly Workspace" at bounding box center [551, 14] width 28 height 11
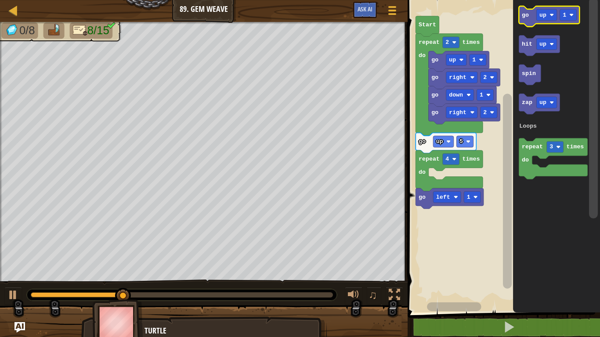
click at [533, 19] on icon "Blockly Workspace" at bounding box center [549, 16] width 61 height 21
click at [547, 21] on icon "Blockly Workspace" at bounding box center [549, 16] width 61 height 21
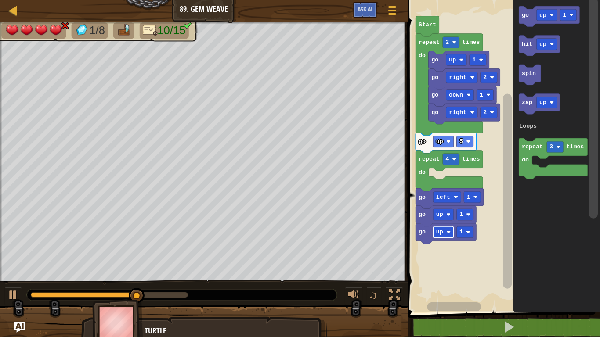
click at [448, 236] on rect "Blockly Workspace" at bounding box center [444, 232] width 21 height 11
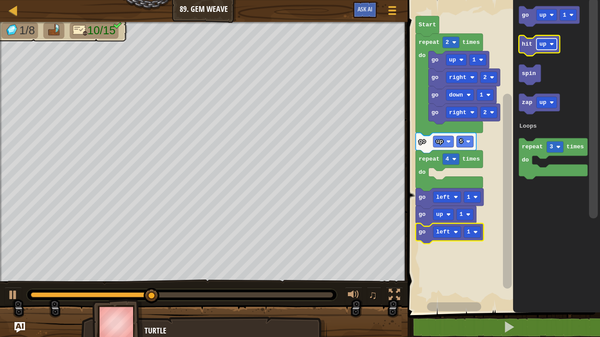
click at [537, 39] on rect "Blockly Workspace" at bounding box center [547, 44] width 21 height 11
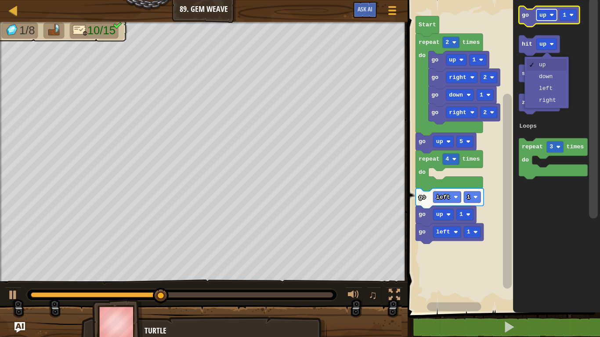
click at [547, 18] on rect "Blockly Workspace" at bounding box center [547, 14] width 21 height 11
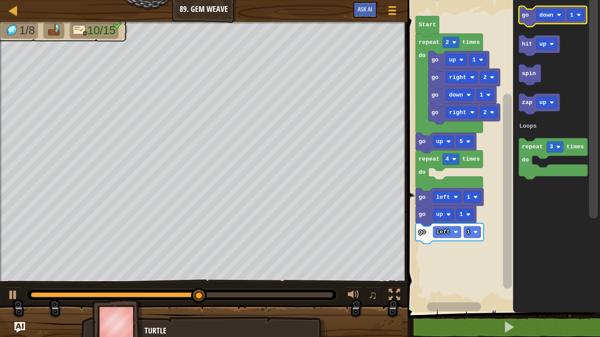
click at [526, 20] on icon "Blockly Workspace" at bounding box center [553, 16] width 68 height 21
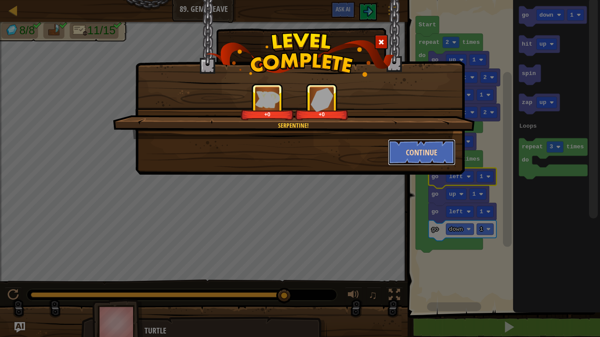
click at [436, 163] on button "Continue" at bounding box center [422, 152] width 68 height 26
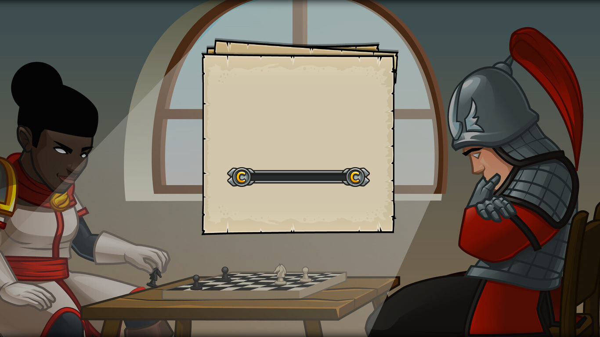
click at [424, 156] on div "Goals Start Level Error loading from server. Try refreshing the page. You'll ne…" at bounding box center [300, 168] width 600 height 337
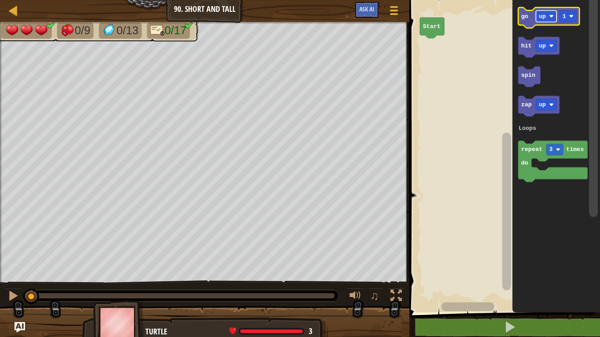
click at [539, 13] on text "up" at bounding box center [542, 16] width 7 height 7
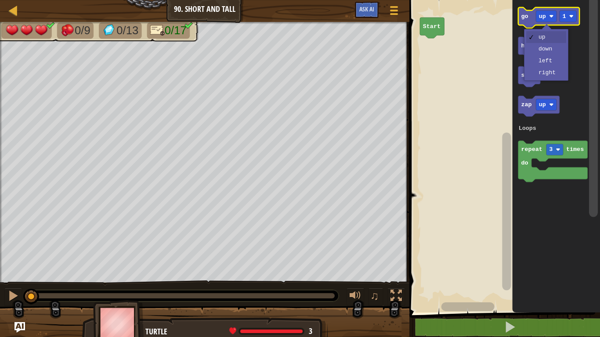
click at [527, 24] on icon "Blockly Workspace" at bounding box center [549, 17] width 61 height 21
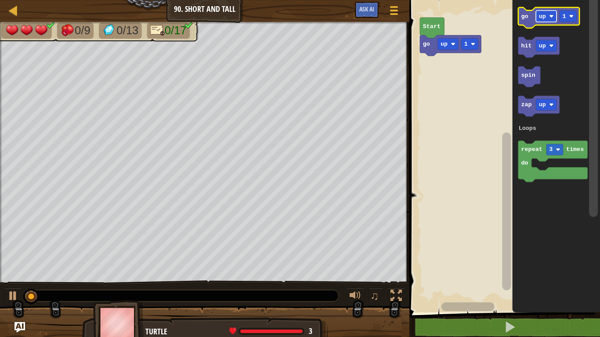
click at [541, 20] on rect "Blockly Workspace" at bounding box center [547, 16] width 21 height 11
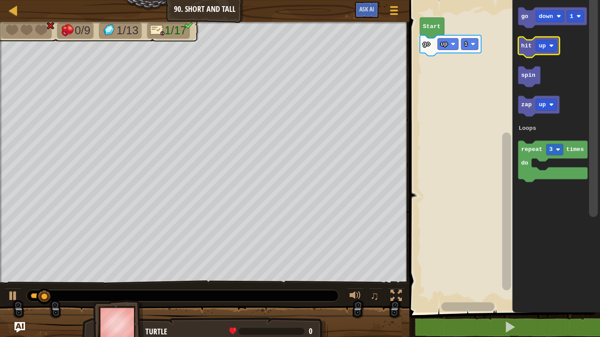
click at [544, 44] on text "up" at bounding box center [542, 46] width 7 height 7
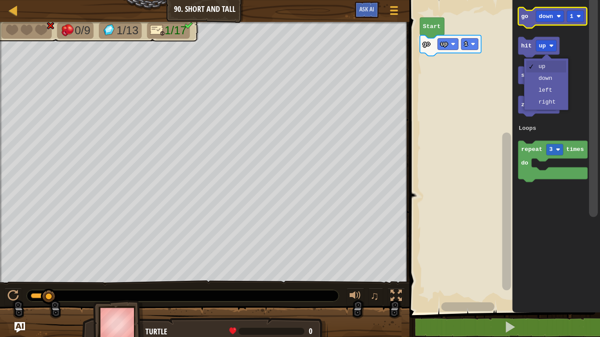
click at [526, 24] on icon "Blockly Workspace" at bounding box center [553, 17] width 69 height 21
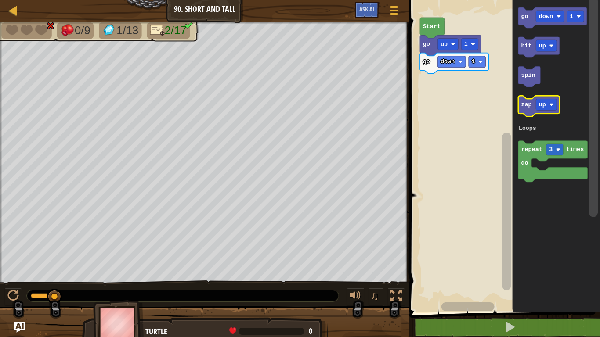
click at [528, 102] on text "zap" at bounding box center [527, 105] width 11 height 7
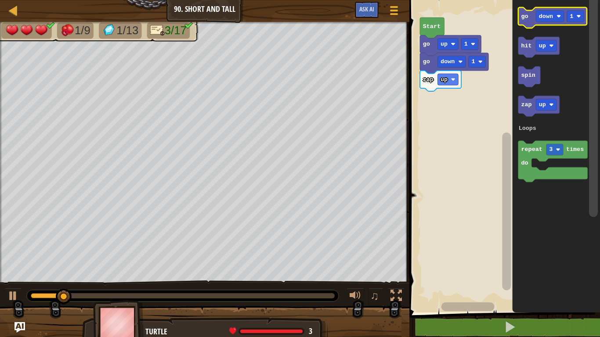
click at [530, 20] on icon "Blockly Workspace" at bounding box center [553, 17] width 69 height 21
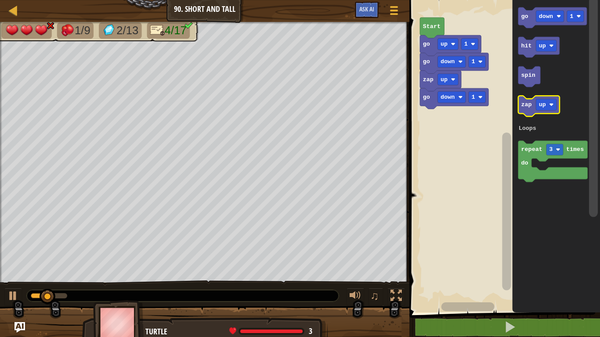
click at [529, 106] on text "zap" at bounding box center [527, 105] width 11 height 7
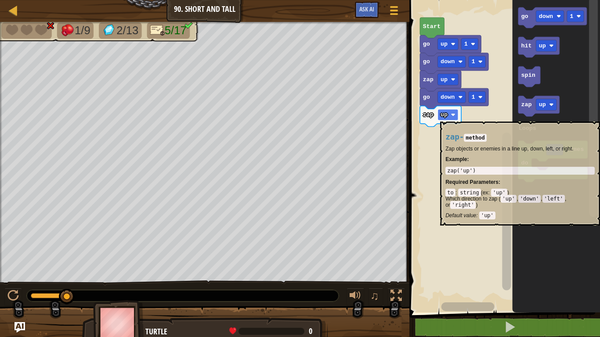
click at [440, 117] on rect "Blockly Workspace" at bounding box center [448, 114] width 21 height 11
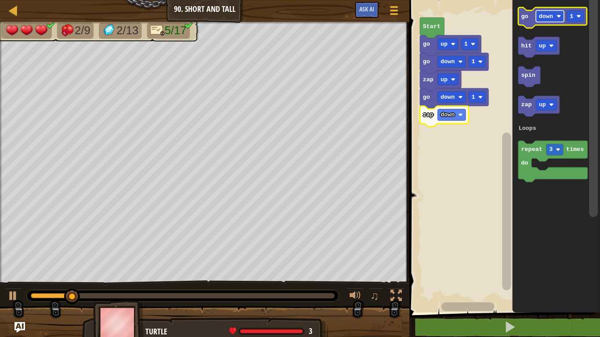
click at [541, 21] on rect "Blockly Workspace" at bounding box center [551, 16] width 28 height 11
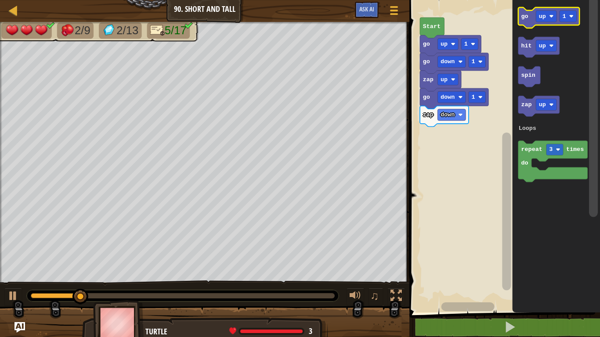
click at [529, 24] on icon "Blockly Workspace" at bounding box center [549, 17] width 61 height 21
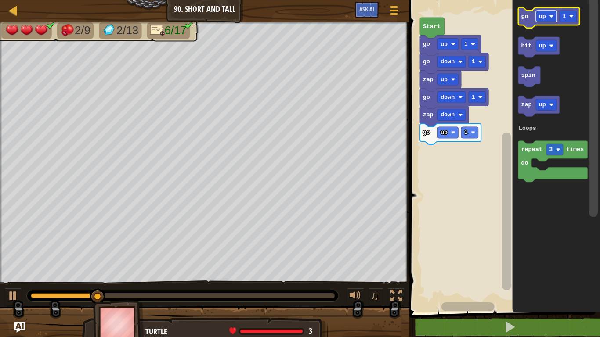
click at [547, 11] on rect "Blockly Workspace" at bounding box center [547, 16] width 21 height 11
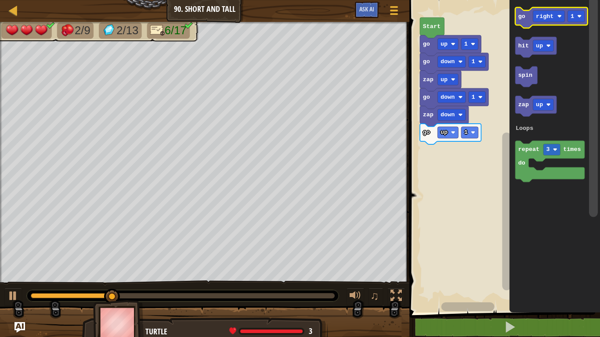
click at [523, 18] on text "go" at bounding box center [522, 16] width 7 height 7
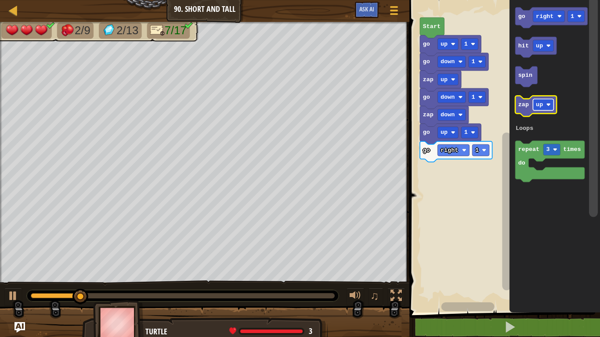
click at [544, 109] on rect "Blockly Workspace" at bounding box center [543, 104] width 21 height 11
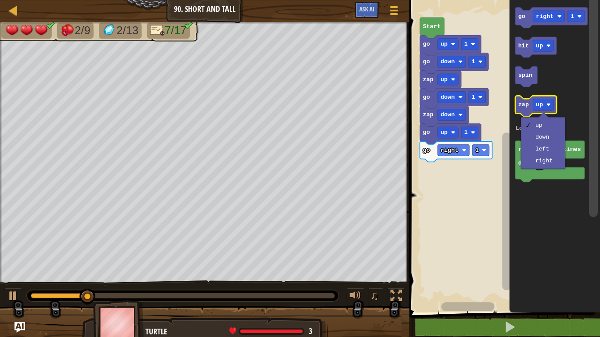
click at [526, 110] on icon "Blockly Workspace" at bounding box center [536, 106] width 41 height 21
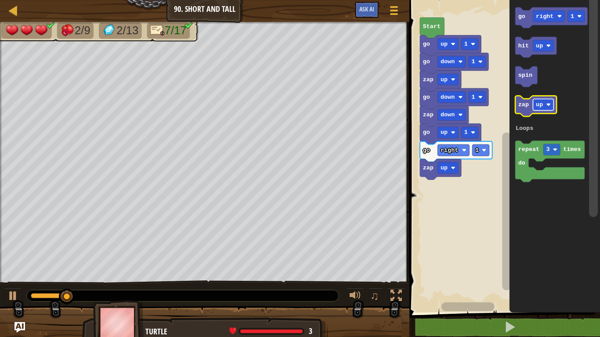
click at [547, 105] on image "Blockly Workspace" at bounding box center [549, 104] width 4 height 4
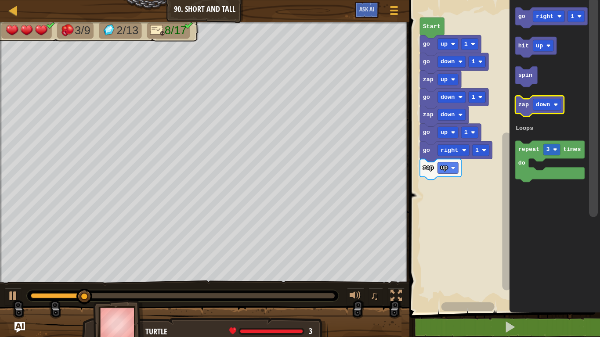
click at [524, 111] on icon "Blockly Workspace" at bounding box center [540, 106] width 49 height 21
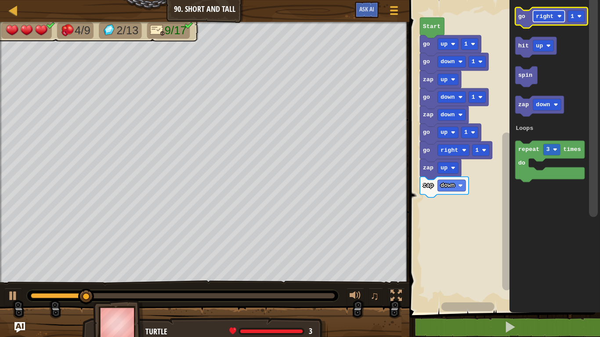
click at [548, 18] on text "right" at bounding box center [546, 16] width 18 height 7
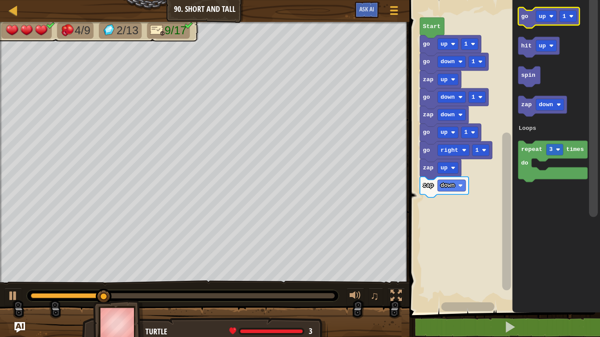
click at [527, 19] on text "go" at bounding box center [525, 16] width 7 height 7
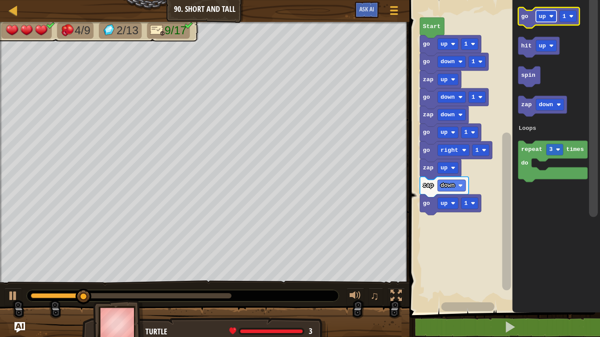
click at [547, 18] on rect "Blockly Workspace" at bounding box center [547, 16] width 21 height 11
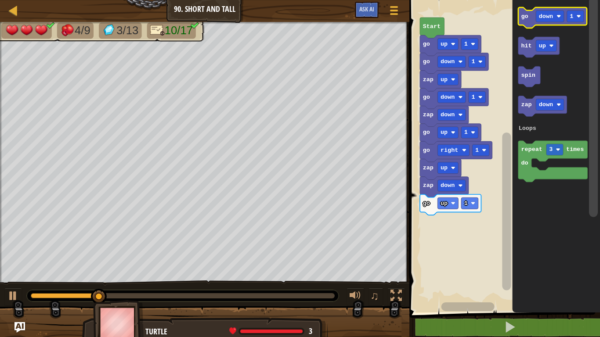
click at [523, 19] on text "go" at bounding box center [525, 16] width 7 height 7
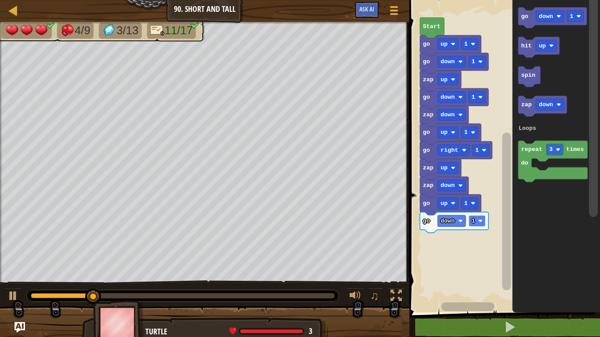
click at [477, 218] on rect "Blockly Workspace" at bounding box center [477, 220] width 17 height 11
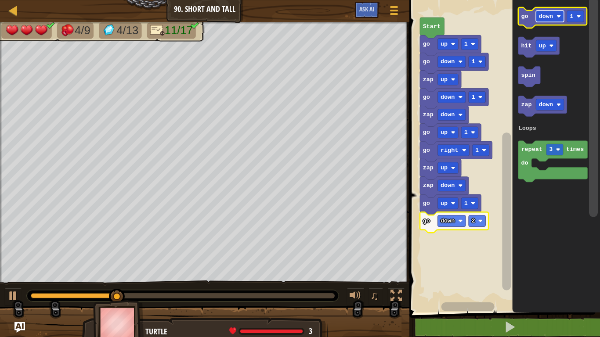
click at [553, 12] on rect "Blockly Workspace" at bounding box center [551, 16] width 28 height 11
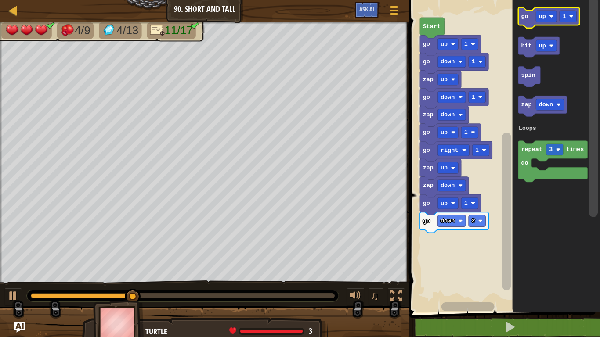
click at [522, 16] on text "go" at bounding box center [525, 16] width 7 height 7
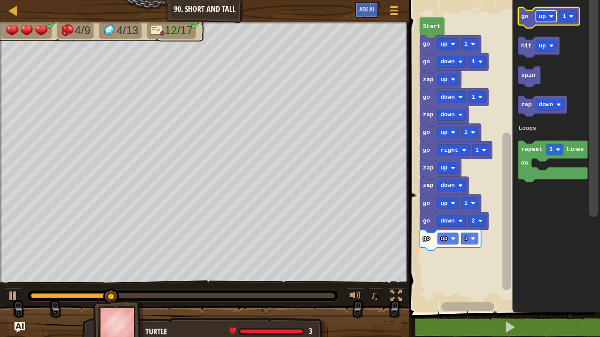
click at [544, 16] on text "up" at bounding box center [542, 16] width 7 height 7
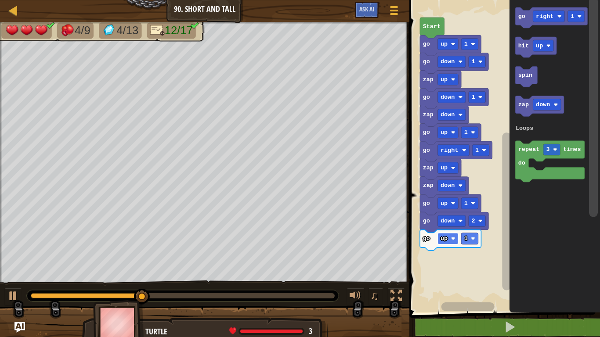
click at [453, 237] on image "Blockly Workspace" at bounding box center [453, 239] width 4 height 4
click at [452, 242] on text "left" at bounding box center [448, 239] width 14 height 7
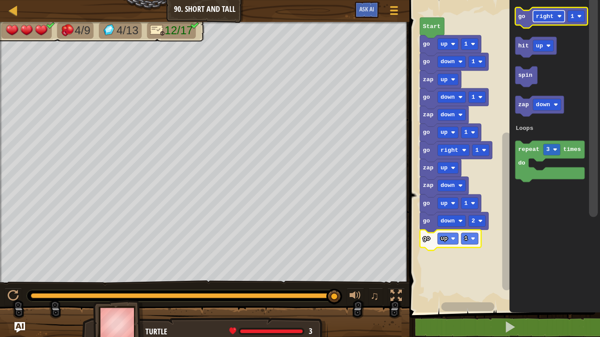
click at [558, 15] on rect "Blockly Workspace" at bounding box center [549, 16] width 32 height 11
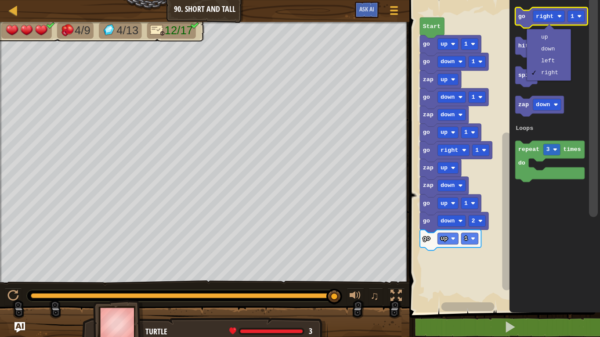
click at [527, 17] on icon "Blockly Workspace" at bounding box center [552, 17] width 73 height 21
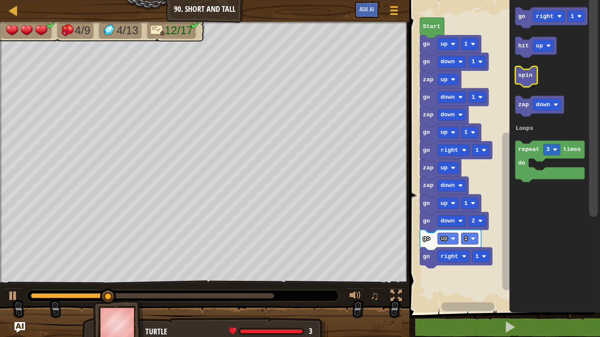
click at [525, 72] on text "spin" at bounding box center [526, 75] width 14 height 7
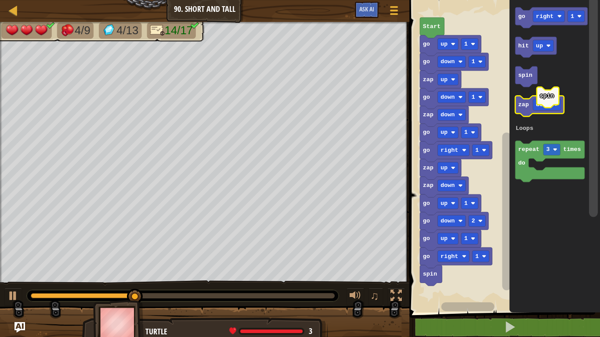
click at [548, 97] on g "go right 1 hit up spin zap down repeat 3 times do Loops" at bounding box center [552, 94] width 73 height 175
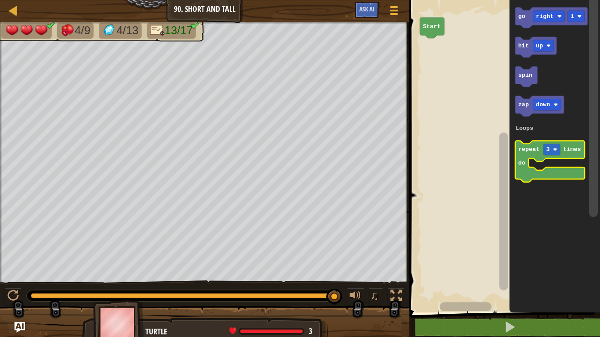
click at [537, 148] on text "repeat" at bounding box center [529, 149] width 21 height 7
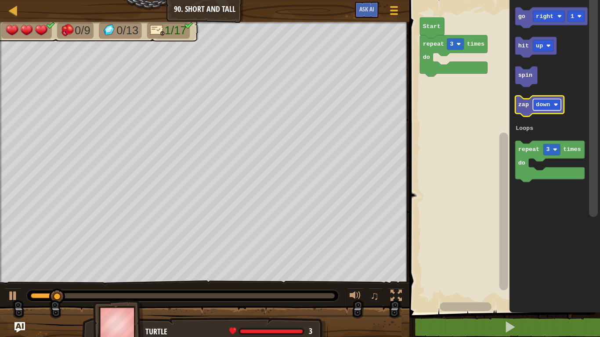
click at [545, 102] on text "down" at bounding box center [544, 105] width 14 height 7
click at [526, 108] on text "zap" at bounding box center [524, 105] width 11 height 7
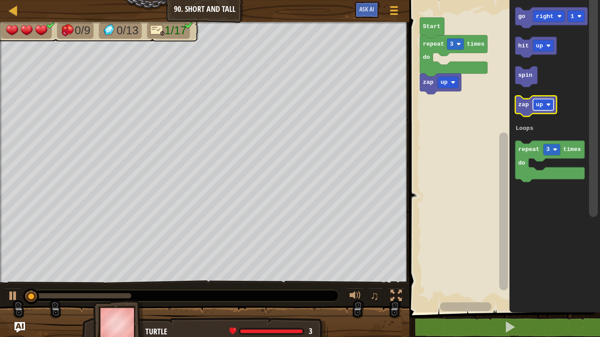
click at [538, 109] on rect "Blockly Workspace" at bounding box center [543, 104] width 21 height 11
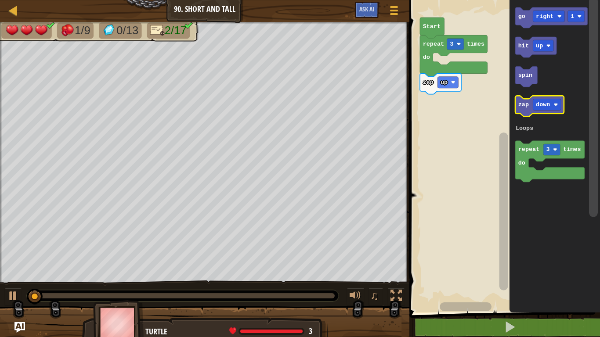
click at [523, 103] on text "zap" at bounding box center [524, 105] width 11 height 7
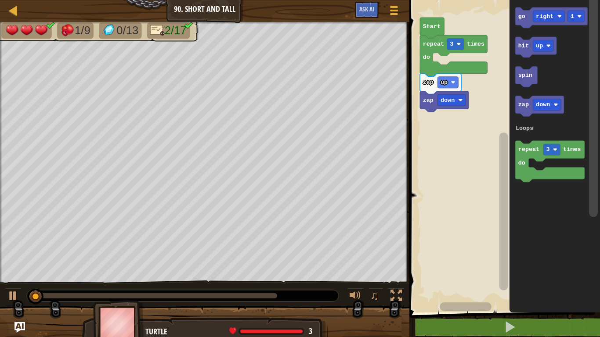
click at [418, 88] on rect "Blockly Workspace" at bounding box center [503, 154] width 193 height 317
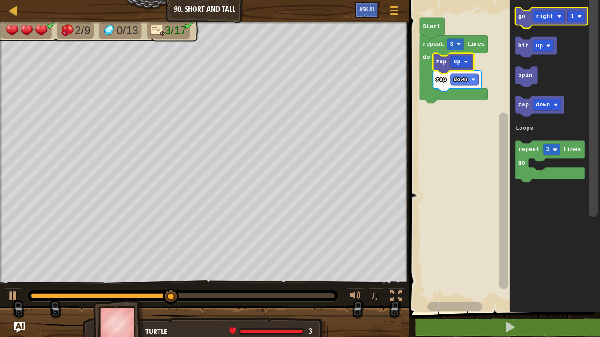
click at [526, 18] on text "go" at bounding box center [522, 16] width 7 height 7
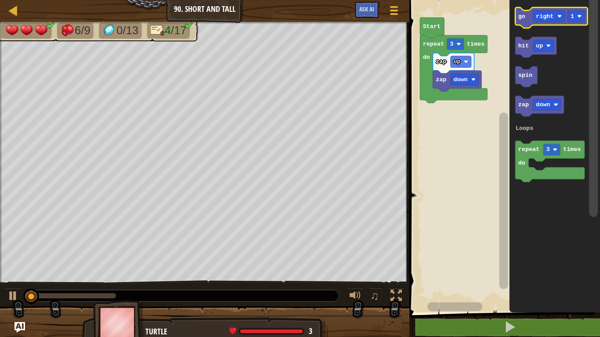
click at [539, 22] on icon "Blockly Workspace" at bounding box center [552, 17] width 73 height 21
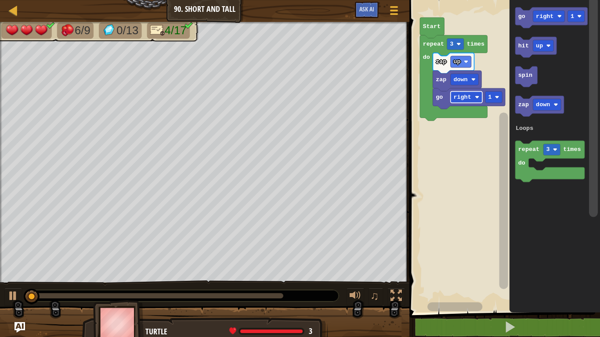
click at [465, 99] on text "right" at bounding box center [463, 97] width 18 height 7
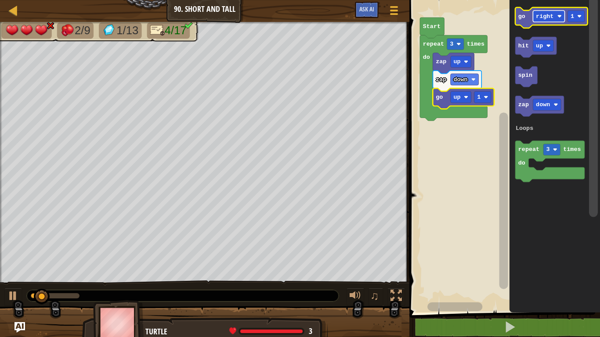
click at [545, 13] on text "right" at bounding box center [546, 16] width 18 height 7
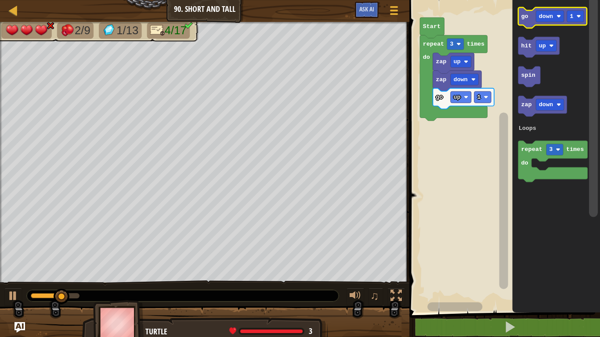
click at [527, 25] on icon "Blockly Workspace" at bounding box center [553, 17] width 69 height 21
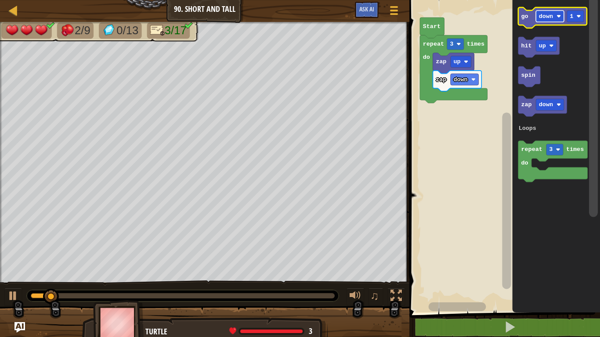
click at [540, 15] on text "down" at bounding box center [546, 16] width 14 height 7
click at [525, 19] on text "go" at bounding box center [525, 16] width 7 height 7
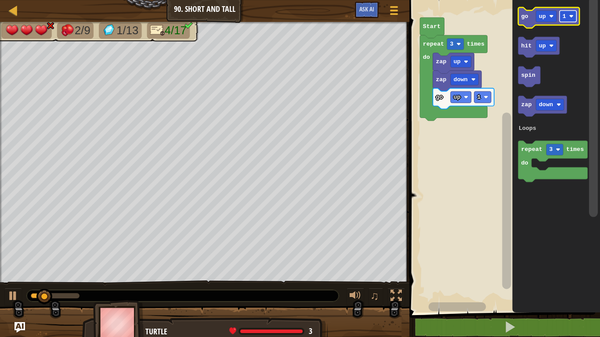
click at [562, 18] on rect "Blockly Workspace" at bounding box center [568, 16] width 17 height 11
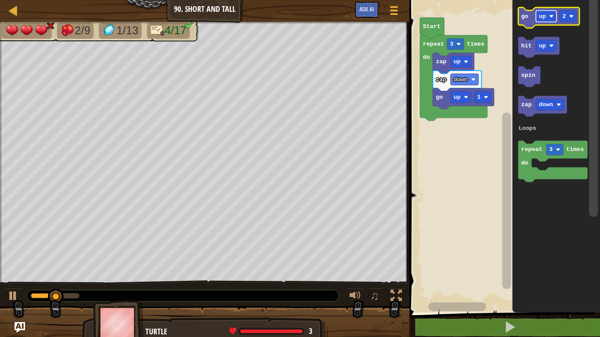
click at [540, 21] on rect "Blockly Workspace" at bounding box center [547, 16] width 21 height 11
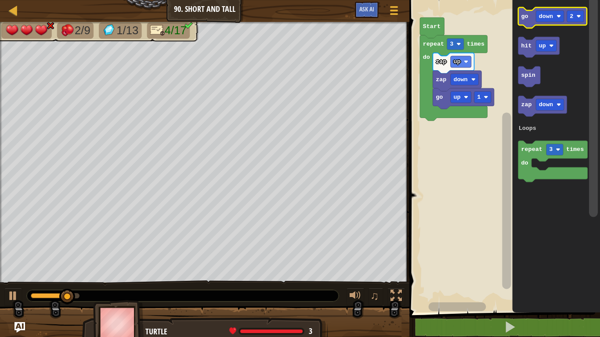
click at [524, 25] on icon "Blockly Workspace" at bounding box center [553, 17] width 69 height 21
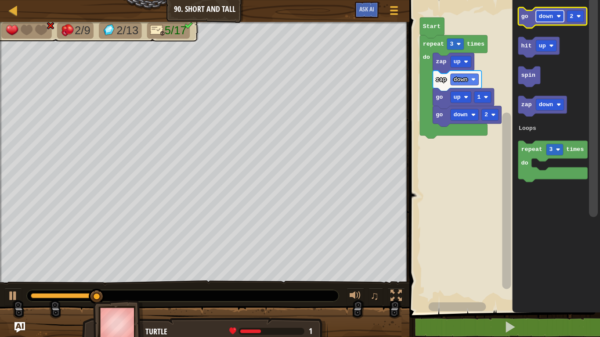
click at [541, 16] on text "down" at bounding box center [546, 16] width 14 height 7
click at [560, 15] on rect "Blockly Workspace" at bounding box center [568, 16] width 17 height 11
click at [531, 15] on icon "Blockly Workspace" at bounding box center [549, 17] width 61 height 21
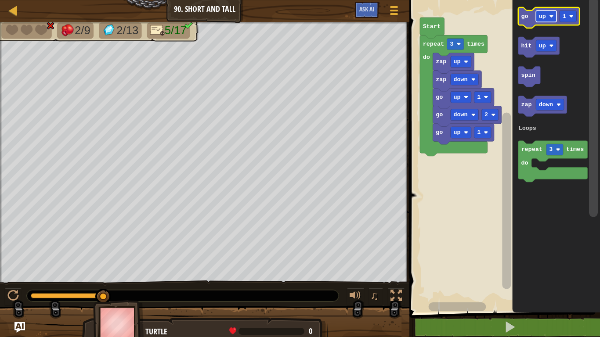
click at [545, 18] on text "up" at bounding box center [542, 16] width 7 height 7
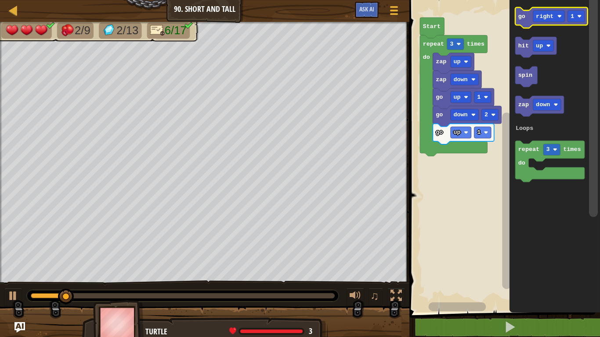
click at [527, 19] on icon "Blockly Workspace" at bounding box center [552, 17] width 73 height 21
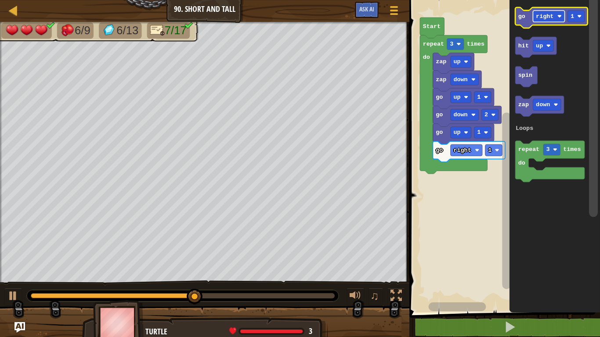
click at [543, 13] on text "right" at bounding box center [546, 16] width 18 height 7
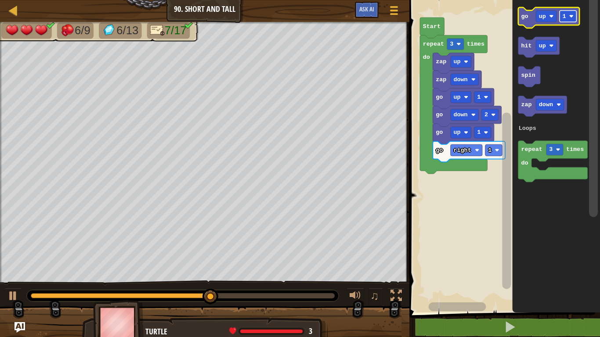
click at [571, 14] on image "Blockly Workspace" at bounding box center [572, 16] width 4 height 4
click at [519, 21] on icon "Blockly Workspace" at bounding box center [549, 17] width 61 height 21
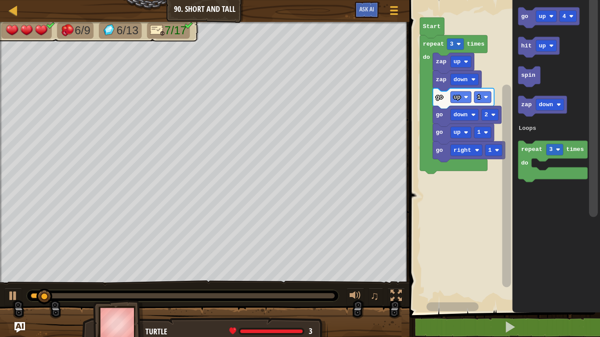
click at [540, 3] on icon "Blockly Workspace" at bounding box center [557, 154] width 88 height 317
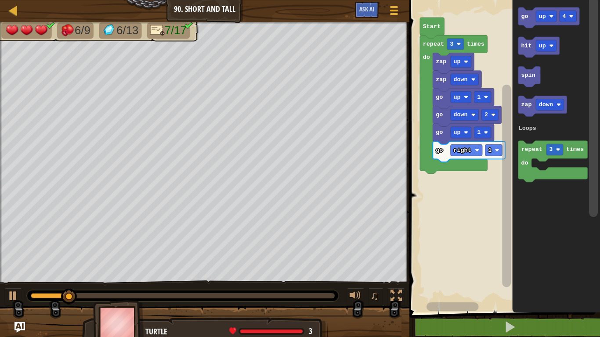
click at [540, 3] on icon "Blockly Workspace" at bounding box center [557, 154] width 88 height 317
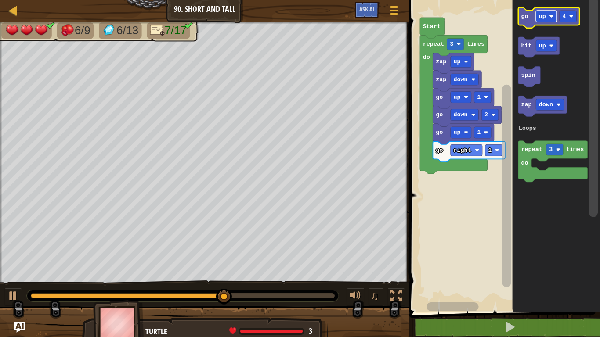
click at [539, 18] on text "up" at bounding box center [542, 16] width 7 height 7
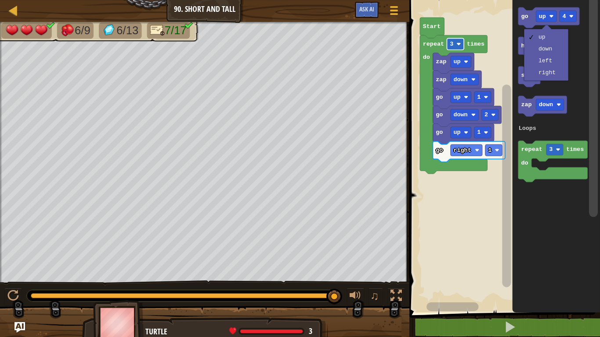
click at [455, 41] on rect "Blockly Workspace" at bounding box center [455, 43] width 17 height 11
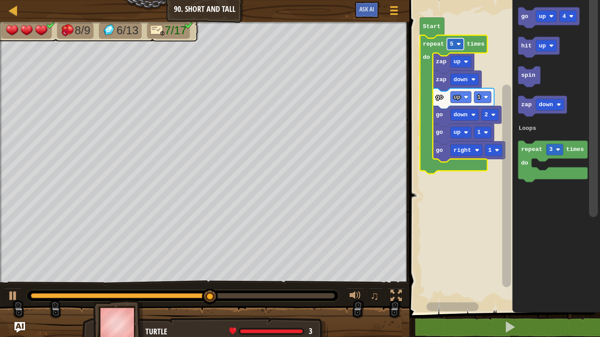
click at [454, 49] on rect "Blockly Workspace" at bounding box center [455, 43] width 17 height 11
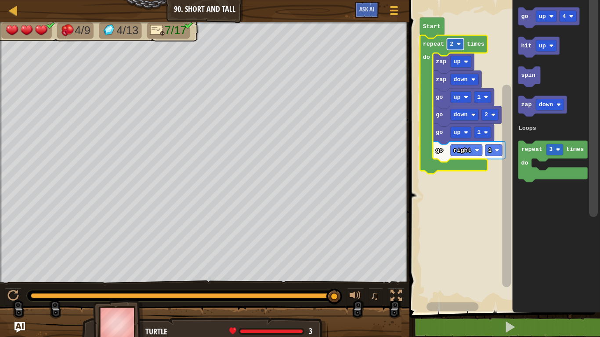
click at [453, 44] on text "2" at bounding box center [452, 44] width 4 height 7
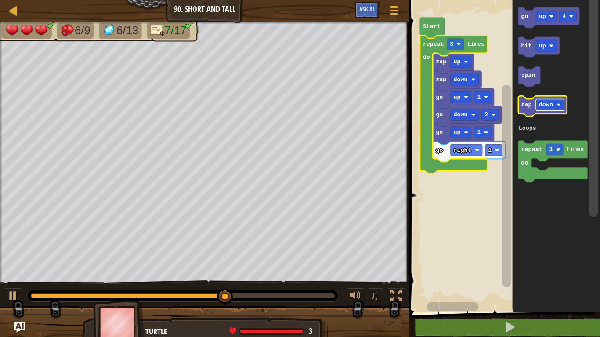
click at [544, 107] on text "down" at bounding box center [546, 105] width 14 height 7
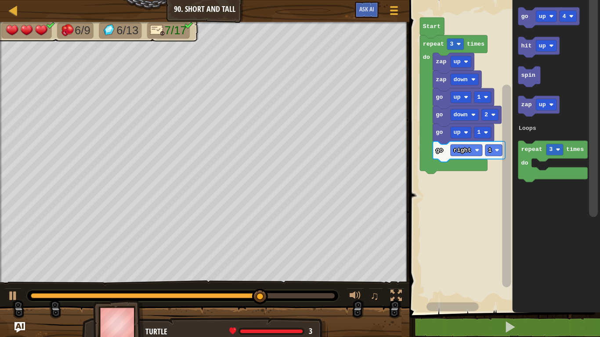
click at [538, 124] on icon "Blockly Workspace" at bounding box center [557, 154] width 88 height 317
click at [528, 111] on icon "Blockly Workspace" at bounding box center [539, 106] width 41 height 21
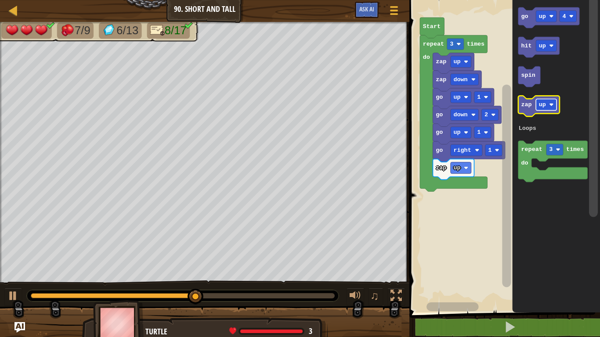
click at [544, 106] on text "up" at bounding box center [542, 105] width 7 height 7
click at [528, 111] on icon "Blockly Workspace" at bounding box center [543, 106] width 49 height 21
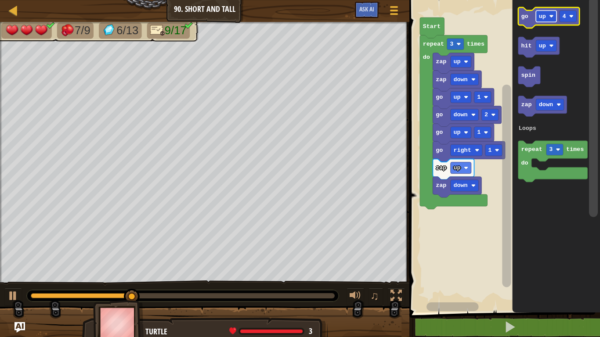
click at [544, 14] on text "up" at bounding box center [542, 16] width 7 height 7
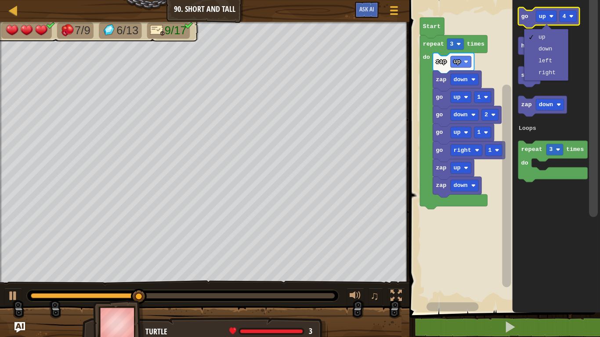
click at [530, 19] on icon "Blockly Workspace" at bounding box center [549, 17] width 61 height 21
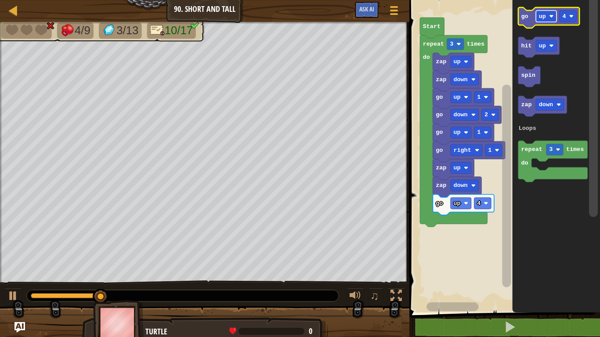
click at [540, 18] on text "up" at bounding box center [542, 16] width 7 height 7
click at [522, 6] on icon "Blockly Workspace" at bounding box center [557, 154] width 88 height 317
click at [523, 11] on icon "Blockly Workspace" at bounding box center [553, 17] width 69 height 21
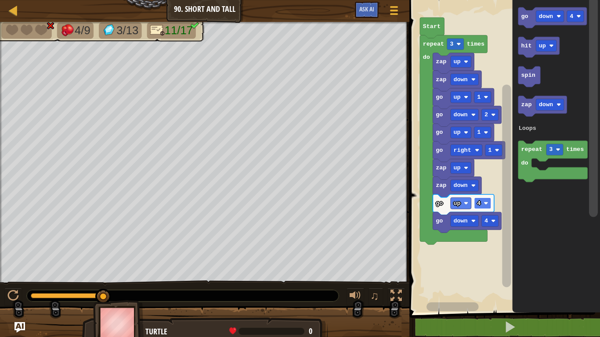
click at [482, 205] on rect "Blockly Workspace" at bounding box center [483, 203] width 17 height 11
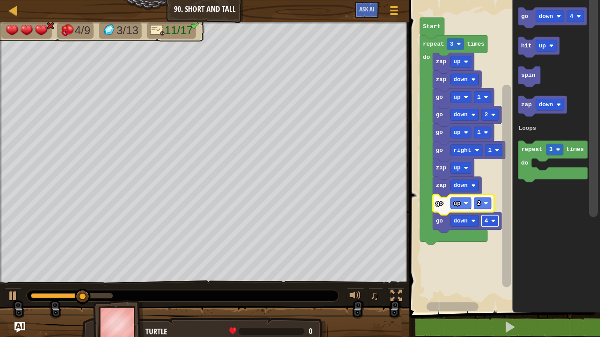
click at [488, 220] on text "4" at bounding box center [487, 221] width 4 height 7
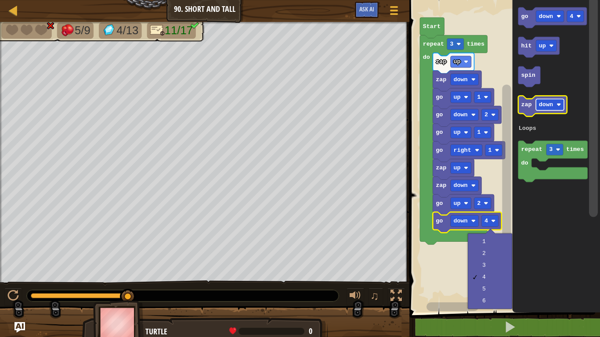
click at [545, 107] on text "down" at bounding box center [546, 105] width 14 height 7
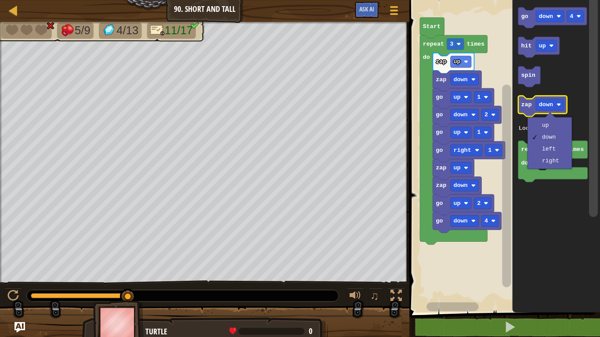
click at [524, 115] on rect "Blockly Workspace" at bounding box center [543, 106] width 49 height 21
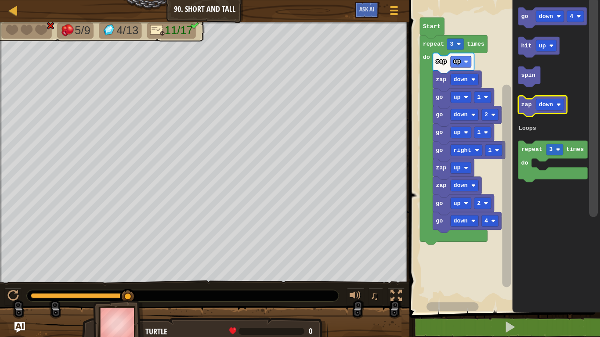
click at [524, 115] on rect "Blockly Workspace" at bounding box center [543, 106] width 49 height 21
click at [524, 112] on icon "Blockly Workspace" at bounding box center [543, 106] width 49 height 21
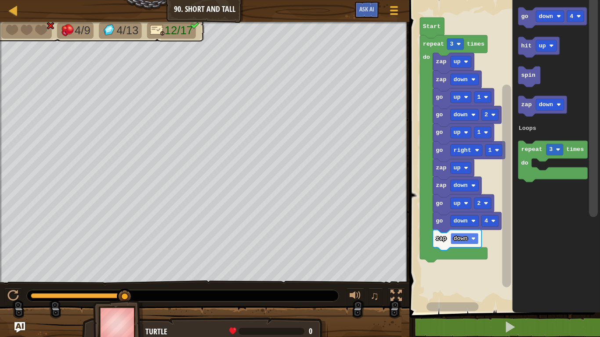
click at [462, 243] on rect "Blockly Workspace" at bounding box center [465, 238] width 28 height 11
click at [460, 236] on text "left" at bounding box center [461, 239] width 14 height 7
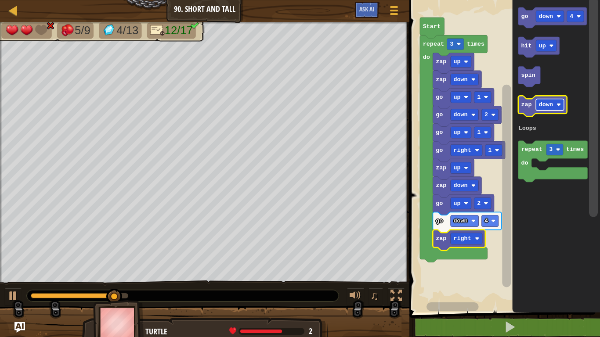
click at [542, 110] on rect "Blockly Workspace" at bounding box center [551, 104] width 28 height 11
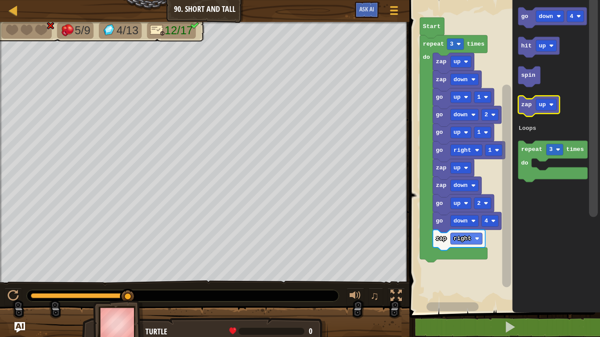
click at [533, 114] on icon "Blockly Workspace" at bounding box center [539, 106] width 41 height 21
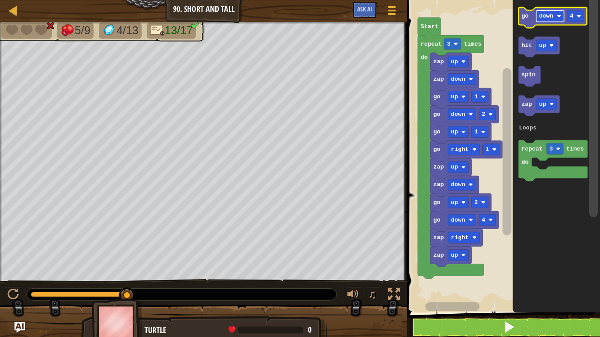
click at [544, 15] on text "down" at bounding box center [547, 16] width 14 height 7
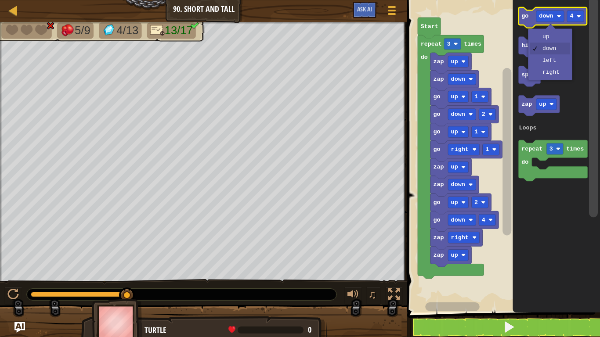
click at [534, 16] on icon "Blockly Workspace" at bounding box center [553, 17] width 68 height 21
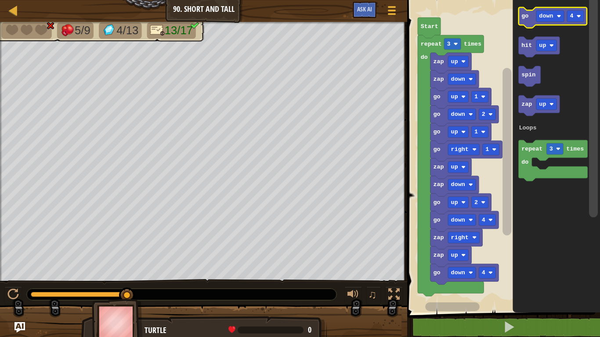
click at [529, 15] on icon "Blockly Workspace" at bounding box center [553, 17] width 68 height 21
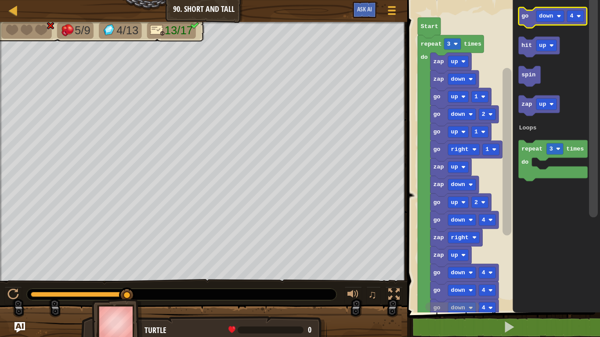
click at [529, 15] on icon "Blockly Workspace" at bounding box center [553, 17] width 68 height 21
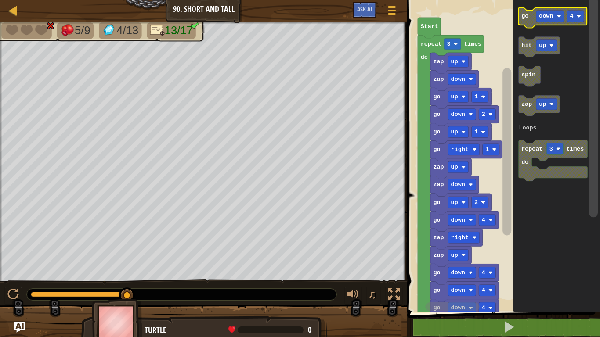
click at [529, 15] on icon "Blockly Workspace" at bounding box center [553, 17] width 68 height 21
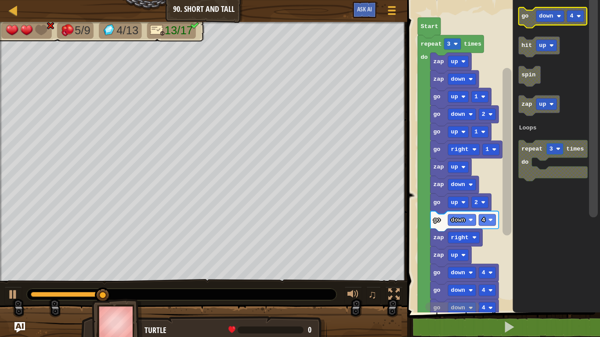
click at [529, 15] on icon "Blockly Workspace" at bounding box center [553, 17] width 68 height 21
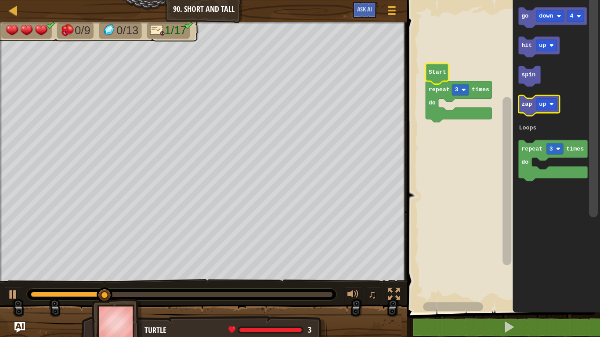
click at [527, 102] on text "zap" at bounding box center [527, 104] width 11 height 7
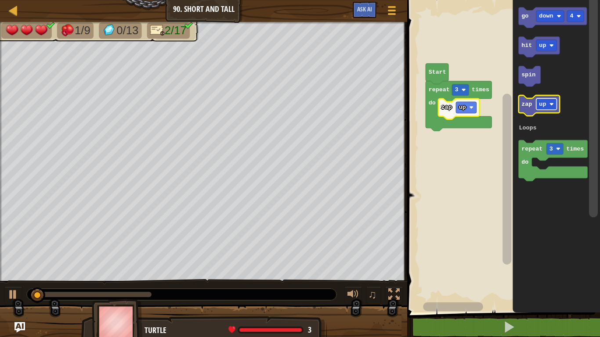
click at [544, 107] on text "up" at bounding box center [543, 104] width 7 height 7
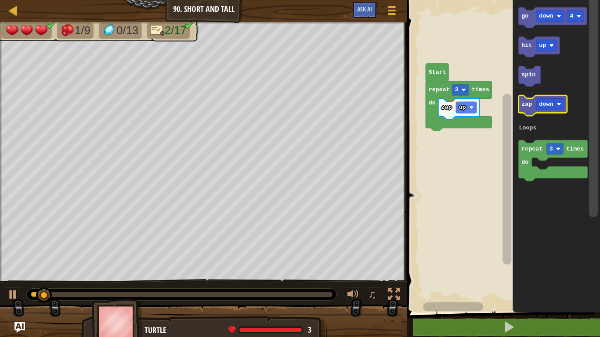
click at [522, 105] on text "zap" at bounding box center [527, 104] width 11 height 7
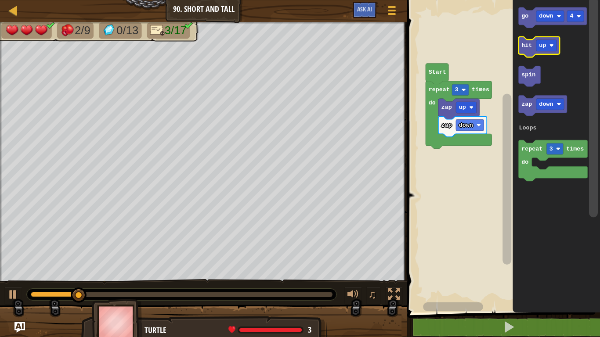
click at [529, 55] on icon "Blockly Workspace" at bounding box center [539, 47] width 41 height 21
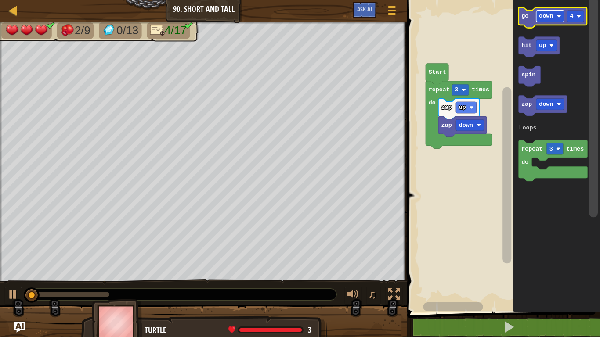
click at [546, 18] on text "down" at bounding box center [547, 16] width 14 height 7
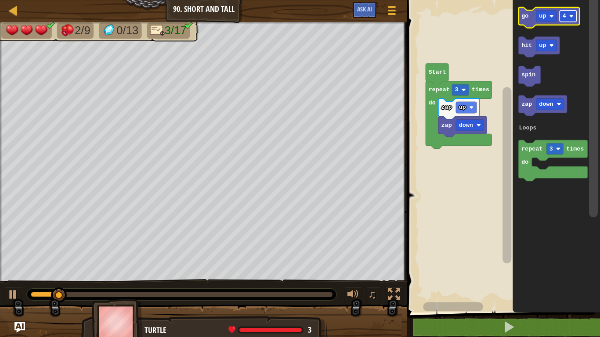
click at [566, 21] on rect "Blockly Workspace" at bounding box center [568, 16] width 17 height 11
click at [567, 16] on rect "Blockly Workspace" at bounding box center [568, 16] width 17 height 11
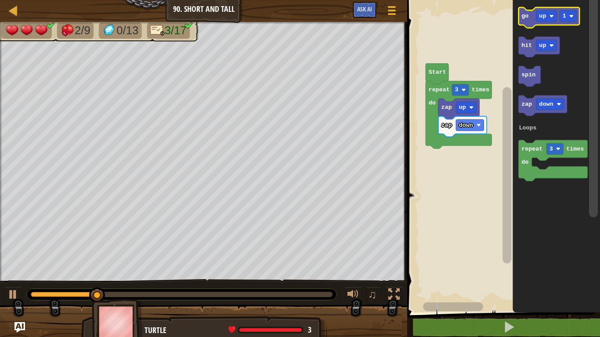
click at [532, 25] on icon "Blockly Workspace" at bounding box center [549, 17] width 61 height 21
